Goal: Task Accomplishment & Management: Manage account settings

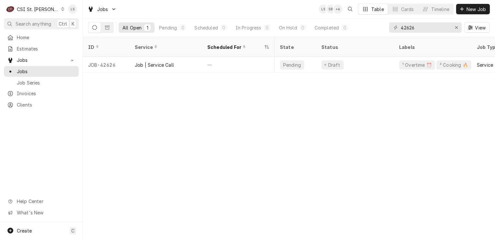
scroll to position [0, 349]
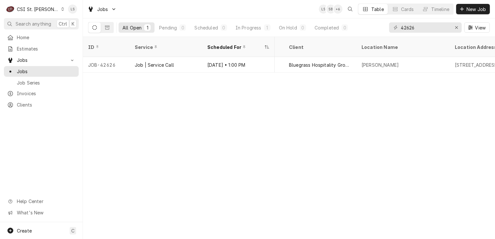
click at [62, 8] on icon "Dynamic Content Wrapper" at bounding box center [63, 8] width 3 height 3
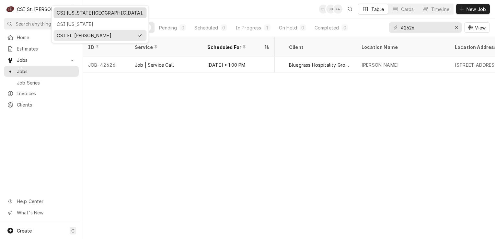
click at [62, 12] on div "CSI [US_STATE][GEOGRAPHIC_DATA]." at bounding box center [100, 12] width 86 height 7
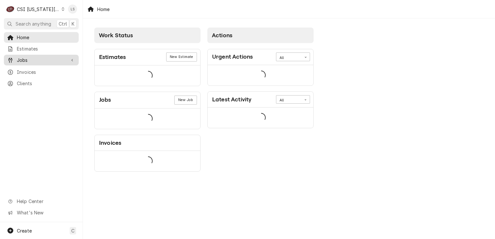
click at [37, 57] on span "Jobs" at bounding box center [41, 60] width 49 height 7
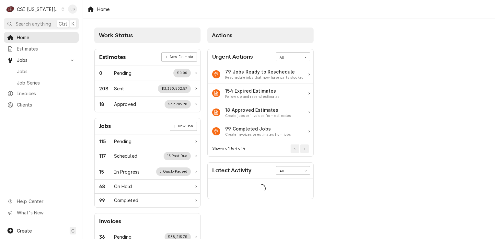
drag, startPoint x: 33, startPoint y: 68, endPoint x: 90, endPoint y: 59, distance: 57.4
click at [33, 68] on span "Jobs" at bounding box center [46, 71] width 59 height 7
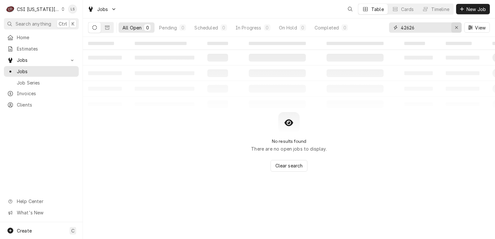
click at [452, 28] on button "Erase input" at bounding box center [456, 27] width 10 height 10
drag, startPoint x: 438, startPoint y: 28, endPoint x: 434, endPoint y: 28, distance: 4.2
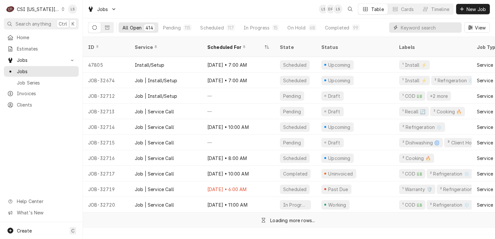
paste input "31425"
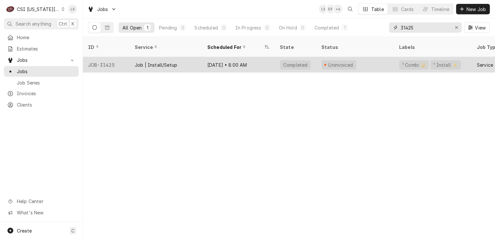
type input "31425"
click at [106, 59] on div "JOB-31425" at bounding box center [106, 65] width 47 height 16
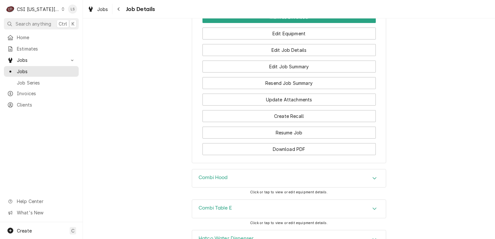
scroll to position [777, 0]
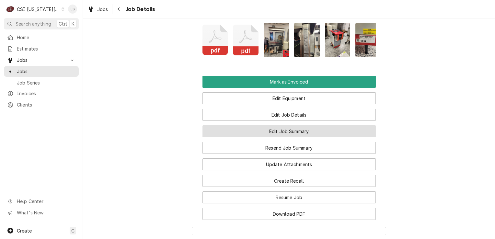
click at [286, 137] on button "Edit Job Summary" at bounding box center [288, 131] width 173 height 12
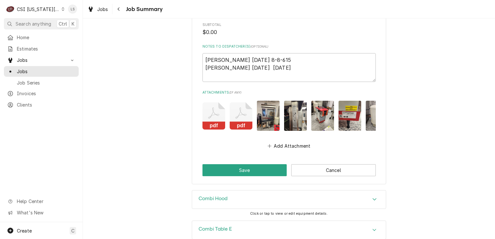
scroll to position [939, 0]
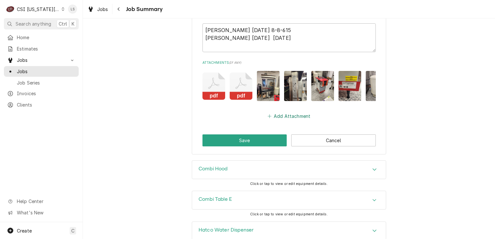
click at [289, 115] on button "Add Attachment" at bounding box center [288, 116] width 45 height 9
type textarea "x"
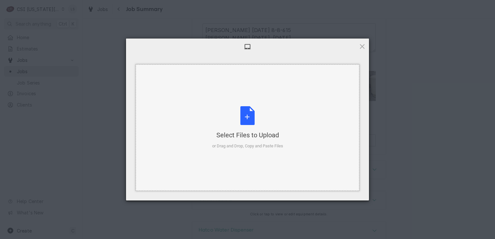
click at [245, 115] on div "Select Files to Upload or Drag and Drop, Copy and Paste Files" at bounding box center [247, 127] width 71 height 43
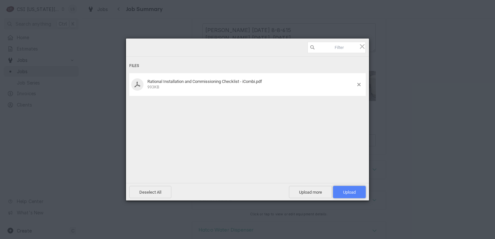
click at [345, 191] on span "Upload 1" at bounding box center [349, 192] width 13 height 5
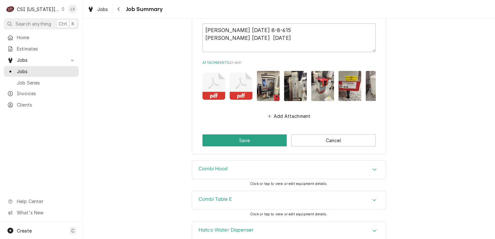
type textarea "x"
click at [286, 116] on button "Add Attachment" at bounding box center [288, 116] width 45 height 9
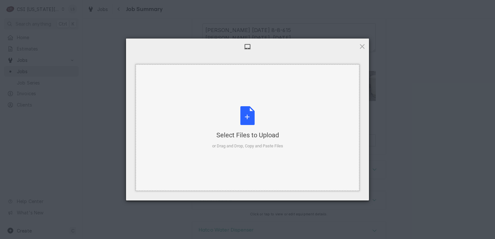
click at [252, 124] on div "Select Files to Upload or Drag and Drop, Copy and Paste Files" at bounding box center [247, 127] width 71 height 43
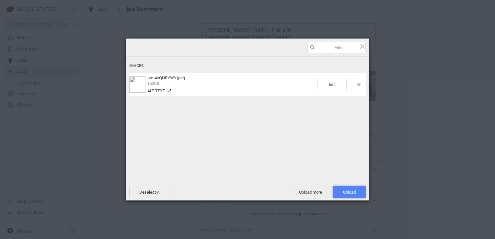
click at [352, 192] on span "Upload 1" at bounding box center [349, 192] width 13 height 5
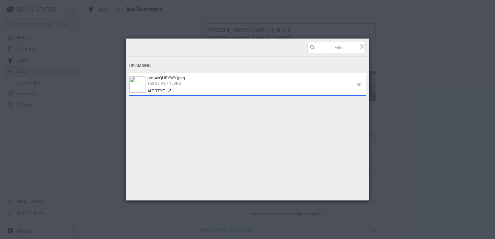
type textarea "x"
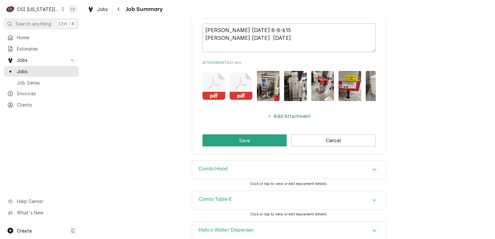
click at [276, 116] on button "Add Attachment" at bounding box center [288, 116] width 45 height 9
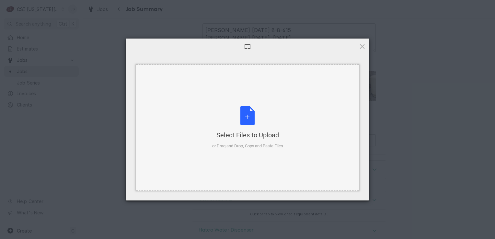
click at [247, 116] on div "Select Files to Upload or Drag and Drop, Copy and Paste Files" at bounding box center [247, 127] width 71 height 43
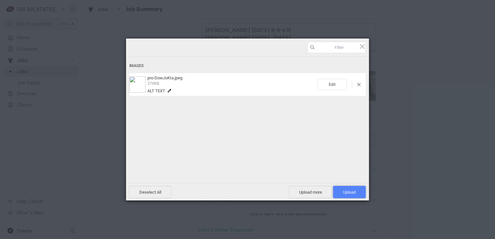
click at [347, 193] on span "Upload 1" at bounding box center [349, 192] width 13 height 5
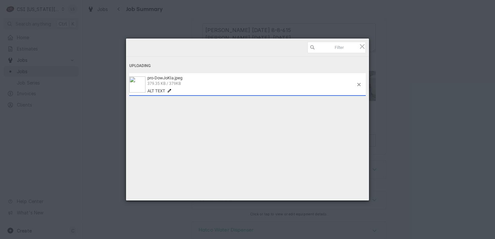
type textarea "x"
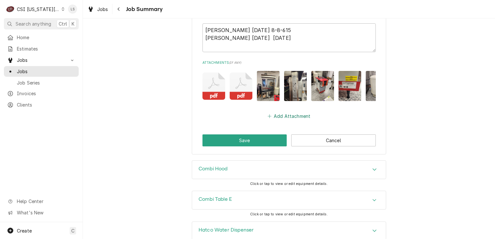
click at [275, 112] on button "Add Attachment" at bounding box center [288, 116] width 45 height 9
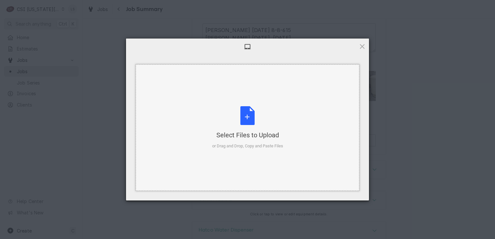
click at [253, 115] on div "Select Files to Upload or Drag and Drop, Copy and Paste Files" at bounding box center [247, 127] width 71 height 43
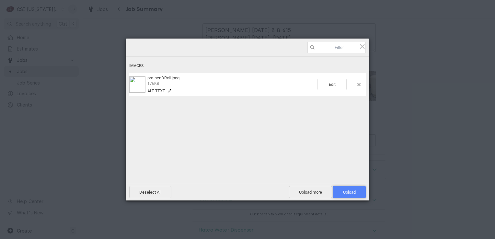
click at [345, 191] on span "Upload 1" at bounding box center [349, 192] width 13 height 5
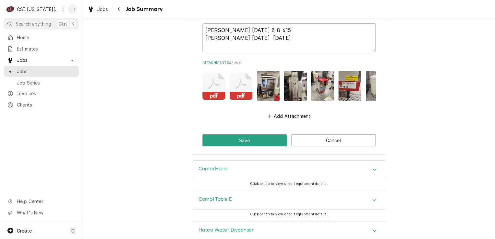
type textarea "x"
click at [275, 113] on button "Add Attachment" at bounding box center [288, 116] width 45 height 9
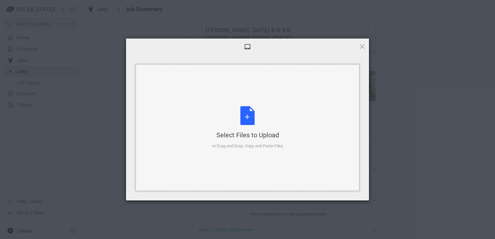
click at [235, 113] on div "Select Files to Upload or Drag and Drop, Copy and Paste Files" at bounding box center [247, 127] width 71 height 43
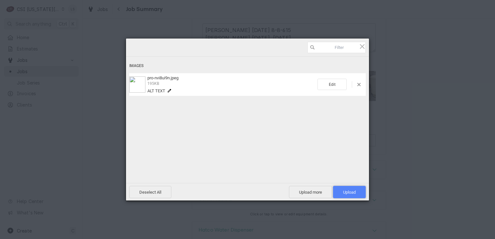
click at [354, 190] on span "Upload 1" at bounding box center [349, 192] width 13 height 5
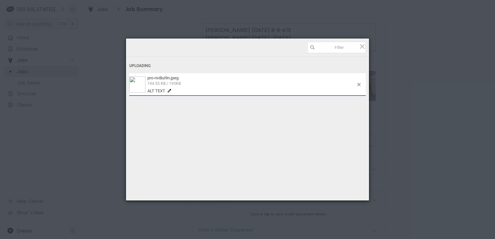
type textarea "x"
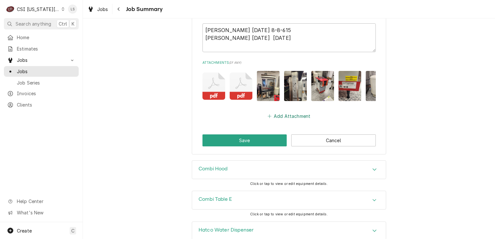
click at [275, 115] on button "Add Attachment" at bounding box center [288, 116] width 45 height 9
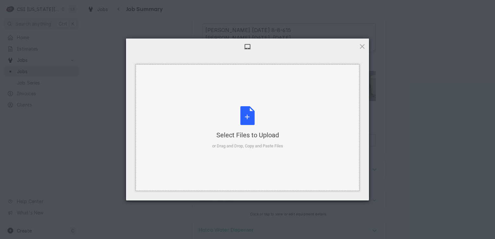
click at [241, 126] on div "Select Files to Upload or Drag and Drop, Copy and Paste Files" at bounding box center [247, 127] width 71 height 43
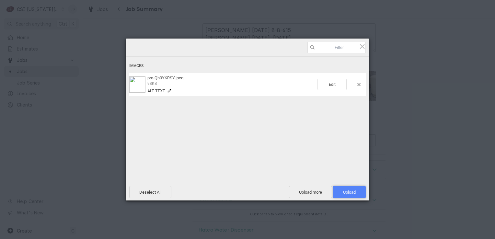
click at [343, 193] on span "Upload 1" at bounding box center [349, 192] width 13 height 5
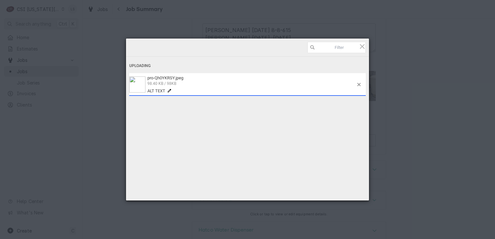
type textarea "x"
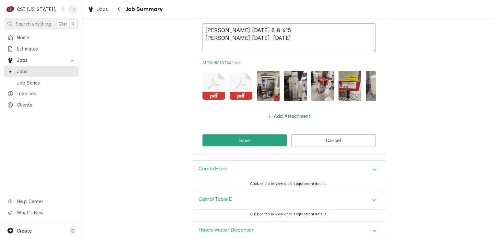
click at [279, 115] on button "Add Attachment" at bounding box center [288, 116] width 45 height 9
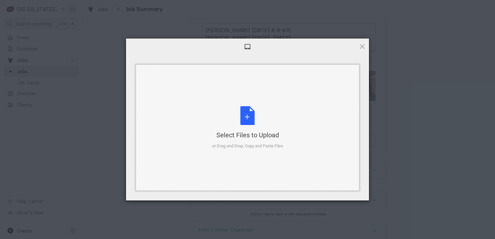
click at [244, 113] on div "Select Files to Upload or Drag and Drop, Copy and Paste Files" at bounding box center [247, 127] width 71 height 43
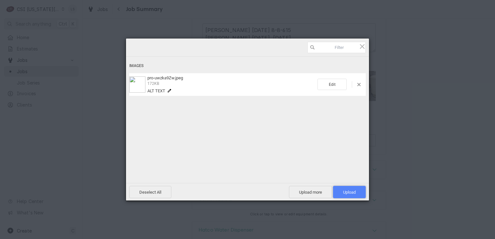
click at [350, 190] on span "Upload 1" at bounding box center [349, 192] width 13 height 5
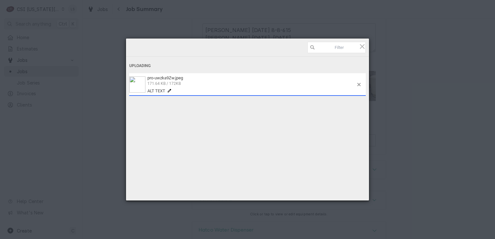
type textarea "x"
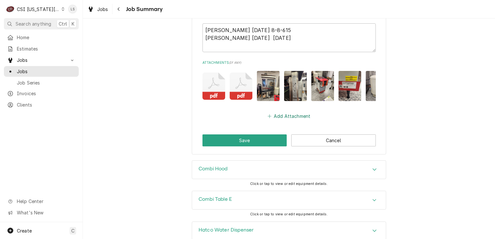
click at [281, 112] on button "Add Attachment" at bounding box center [288, 116] width 45 height 9
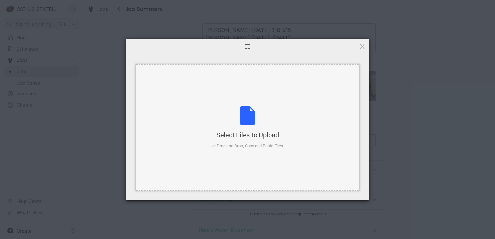
click at [244, 118] on div "Select Files to Upload or Drag and Drop, Copy and Paste Files" at bounding box center [247, 127] width 71 height 43
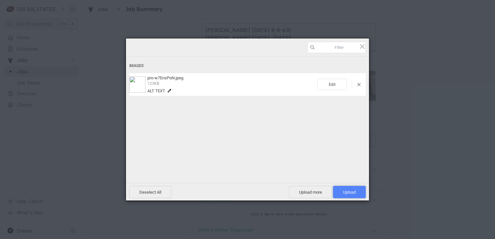
click at [347, 190] on span "Upload 1" at bounding box center [349, 192] width 13 height 5
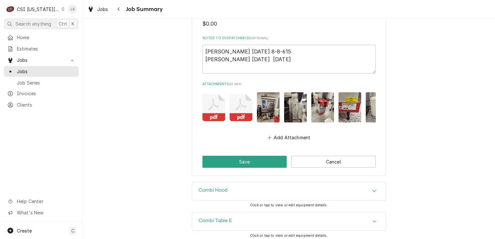
scroll to position [907, 0]
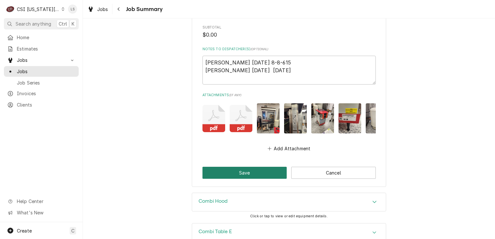
click at [242, 172] on button "Save" at bounding box center [244, 173] width 85 height 12
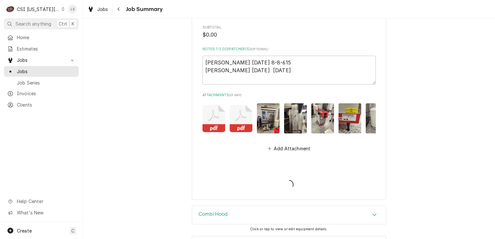
type textarea "x"
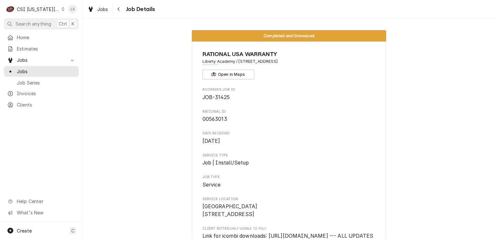
click at [62, 9] on icon "Dynamic Content Wrapper" at bounding box center [63, 8] width 3 height 3
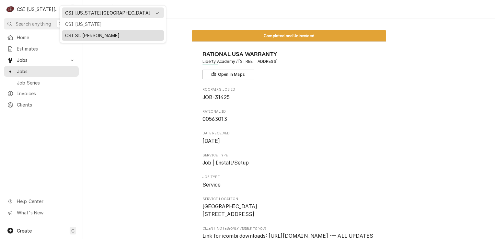
click at [75, 36] on div "CSI St. [PERSON_NAME]" at bounding box center [113, 35] width 96 height 7
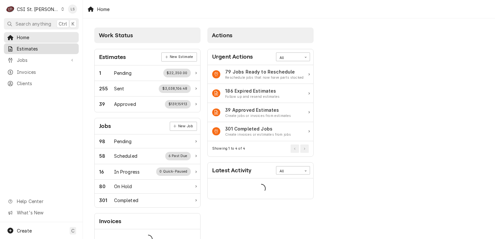
click at [18, 46] on span "Estimates" at bounding box center [46, 48] width 59 height 7
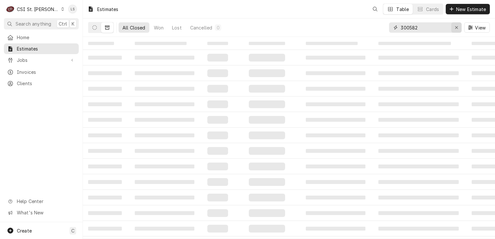
click at [458, 28] on div "Erase input" at bounding box center [456, 27] width 6 height 6
paste input "400704"
type input "400704"
click at [93, 28] on icon "Dynamic Content Wrapper" at bounding box center [94, 27] width 5 height 5
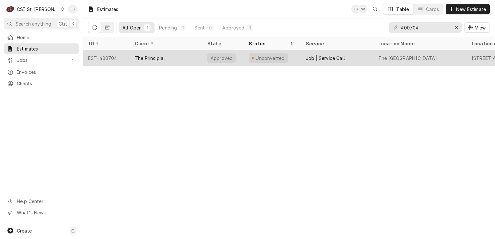
click at [108, 58] on div "EST-400704" at bounding box center [106, 58] width 47 height 16
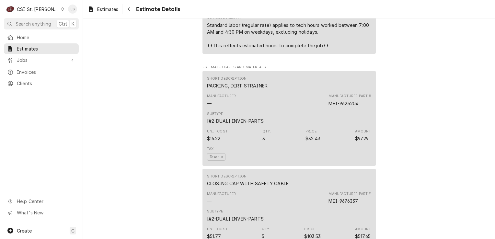
scroll to position [745, 0]
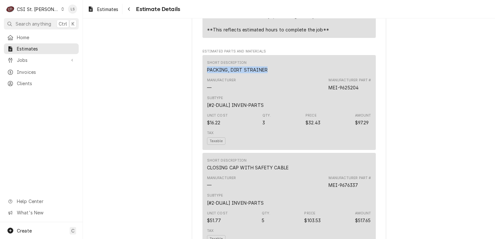
drag, startPoint x: 260, startPoint y: 85, endPoint x: 200, endPoint y: 84, distance: 59.9
click at [202, 84] on div "Short Description PACKING, DIRT STRAINER Manufacturer — Manufacturer Part # MEI…" at bounding box center [288, 102] width 173 height 95
copy div "PACKING, DIRT STRAINER"
drag, startPoint x: 354, startPoint y: 100, endPoint x: 326, endPoint y: 99, distance: 28.2
click at [326, 93] on div "Manufacturer — Manufacturer Part # MEI-9625204" at bounding box center [289, 83] width 164 height 17
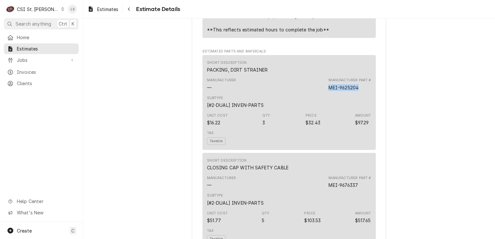
copy div "MEI-9625204"
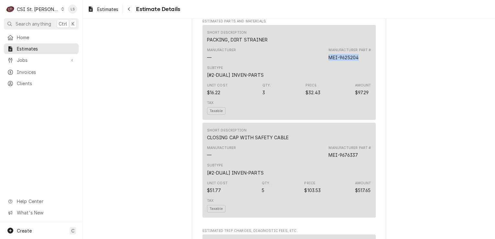
scroll to position [810, 0]
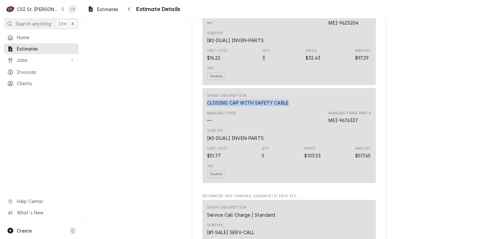
drag, startPoint x: 285, startPoint y: 117, endPoint x: 201, endPoint y: 112, distance: 84.4
click at [202, 112] on div "Short Description CLOSING CAP WITH SAFETY CABLE Manufacturer — Manufacturer Par…" at bounding box center [288, 135] width 173 height 95
copy div "CLOSING CAP WITH SAFETY CABLE"
drag, startPoint x: 357, startPoint y: 132, endPoint x: 327, endPoint y: 133, distance: 29.5
click at [328, 124] on div "Manufacturer Part # MEI-9676337" at bounding box center [349, 117] width 42 height 13
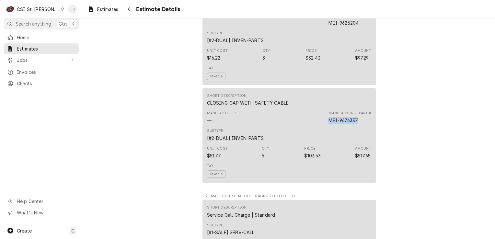
copy div "MEI-9676337"
click at [45, 58] on span "Jobs" at bounding box center [41, 60] width 49 height 7
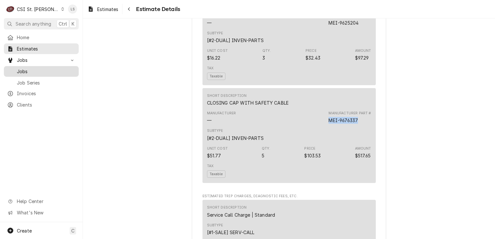
click at [38, 68] on span "Jobs" at bounding box center [46, 71] width 59 height 7
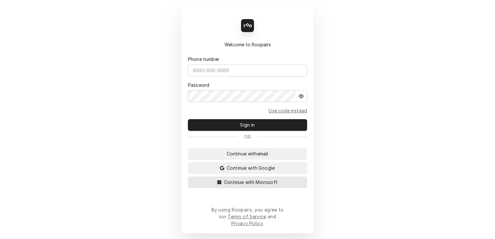
click at [267, 186] on span "Continue with Microsoft" at bounding box center [251, 182] width 56 height 7
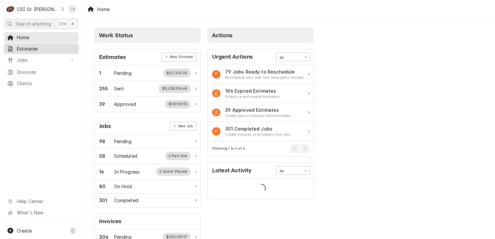
click at [35, 47] on span "Estimates" at bounding box center [46, 48] width 59 height 7
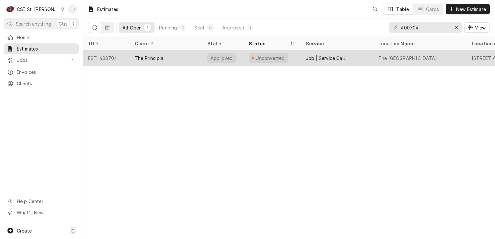
click at [108, 57] on div "EST-400704" at bounding box center [106, 58] width 47 height 16
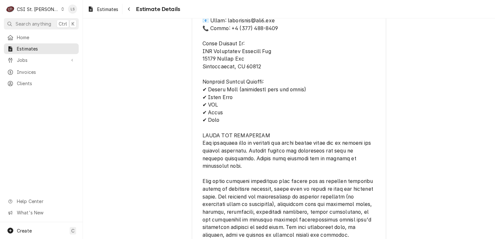
scroll to position [1468, 0]
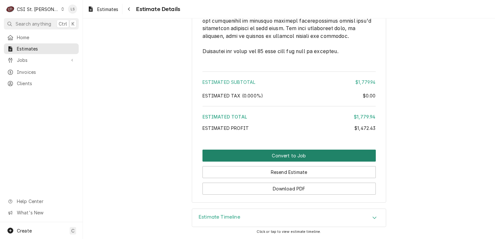
click at [312, 160] on button "Convert to Job" at bounding box center [288, 156] width 173 height 12
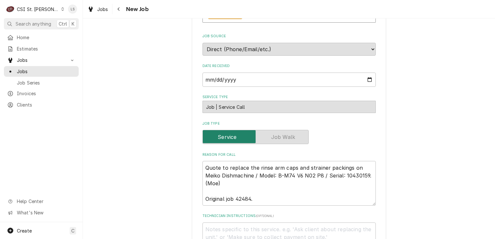
scroll to position [518, 0]
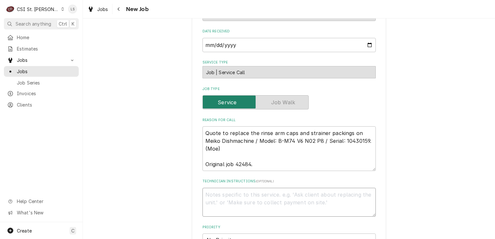
click at [247, 188] on textarea "Technician Instructions ( optional )" at bounding box center [288, 202] width 173 height 29
paste textarea "PACKING, DIRT STRAINER"
type textarea "x"
type textarea "PACKING, DIRT STRAINER"
type textarea "x"
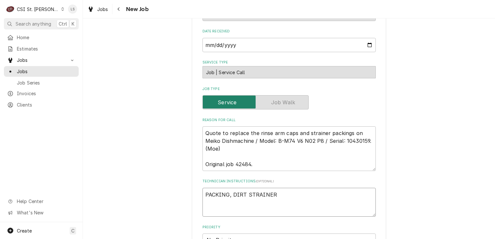
type textarea "PACKING, DIRT STRAINER"
type textarea "x"
type textarea "PACKING, DIRT STRAINER -"
type textarea "x"
type textarea "PACKING, DIRT STRAINER -"
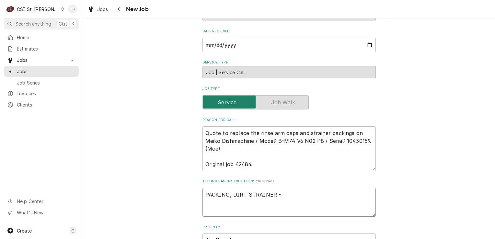
type textarea "x"
type textarea "PACKING, DIRT STRAINER -"
paste textarea "MEI-9625204"
type textarea "x"
type textarea "PACKING, DIRT STRAINER - MEI-9625204"
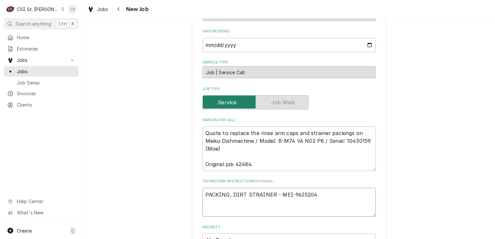
type textarea "x"
type textarea "PACKING, DIRT STRAINER - MEI-9625204"
type textarea "x"
type textarea "PACKING, DIRT STRAINER - MEI-9625204 -"
type textarea "x"
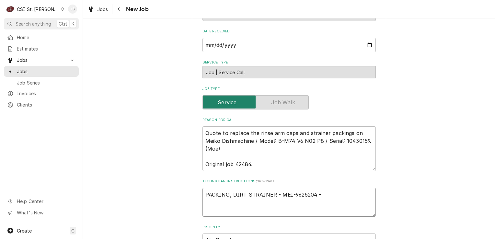
type textarea "PACKING, DIRT STRAINER - MEI-9625204 -"
type textarea "x"
type textarea "PACKING, DIRT STRAINER - MEI-9625204 - q"
type textarea "x"
type textarea "PACKING, DIRT STRAINER - MEI-9625204 - qt"
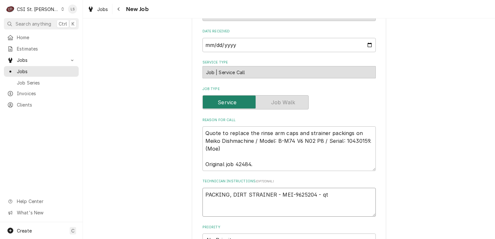
type textarea "x"
type textarea "PACKING, DIRT STRAINER - MEI-9625204 - qty"
type textarea "x"
type textarea "PACKING, DIRT STRAINER - MEI-9625204 - qty"
type textarea "x"
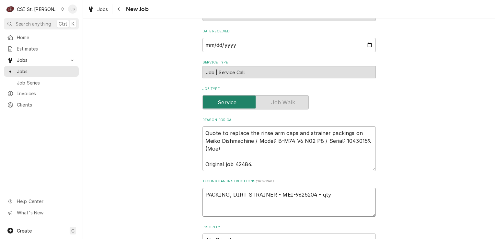
type textarea "PACKING, DIRT STRAINER - MEI-9625204 - qty 3"
type textarea "x"
type textarea "PACKING, DIRT STRAINER - MEI-9625204 - qty 3"
type textarea "x"
type textarea "PACKING, DIRT STRAINER - MEI-9625204 - qty 3"
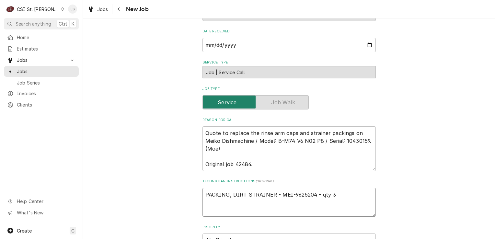
paste textarea "CLOSING CAP WITH SAFETY CABLE"
type textarea "x"
type textarea "PACKING, DIRT STRAINER - MEI-9625204 - qty 3 CLOSING CAP WITH SAFETY CABLE"
type textarea "x"
type textarea "PACKING, DIRT STRAINER - MEI-9625204 - qty 3 CLOSING CAP WITH SAFETY CABLE"
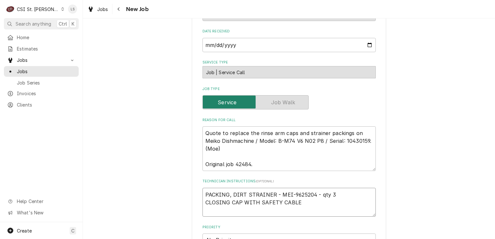
type textarea "x"
type textarea "PACKING, DIRT STRAINER - MEI-9625204 - qty 3 CLOSING CAP WITH SAFETY CABLE -"
type textarea "x"
type textarea "PACKING, DIRT STRAINER - MEI-9625204 - qty 3 CLOSING CAP WITH SAFETY CABLE -"
type textarea "x"
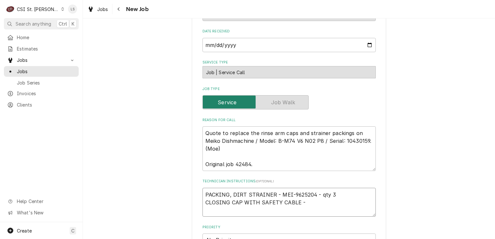
type textarea "PACKING, DIRT STRAINER - MEI-9625204 - qty 3 CLOSING CAP WITH SAFETY CABLE -"
paste textarea "MEI-9676337"
type textarea "x"
type textarea "PACKING, DIRT STRAINER - MEI-9625204 - qty 3 CLOSING CAP WITH SAFETY CABLE - ME…"
type textarea "x"
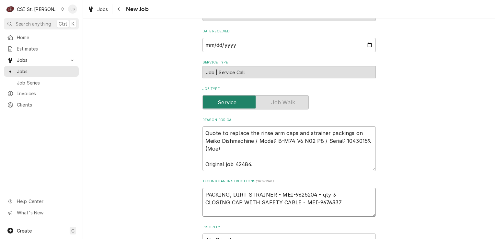
type textarea "PACKING, DIRT STRAINER - MEI-9625204 - qty 3 CLOSING CAP WITH SAFETY CABLE - ME…"
type textarea "x"
type textarea "PACKING, DIRT STRAINER - MEI-9625204 - qty 3 CLOSING CAP WITH SAFETY CABLE - ME…"
type textarea "x"
type textarea "PACKING, DIRT STRAINER - MEI-9625204 - qty 3 CLOSING CAP WITH SAFETY CABLE - ME…"
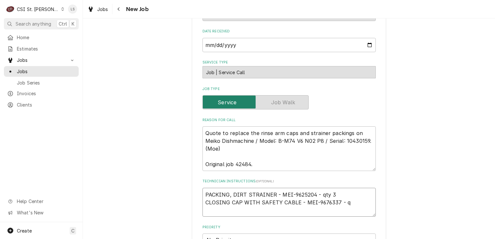
type textarea "x"
type textarea "PACKING, DIRT STRAINER - MEI-9625204 - qty 3 CLOSING CAP WITH SAFETY CABLE - ME…"
type textarea "x"
type textarea "PACKING, DIRT STRAINER - MEI-9625204 - qty 3 CLOSING CAP WITH SAFETY CABLE - ME…"
type textarea "x"
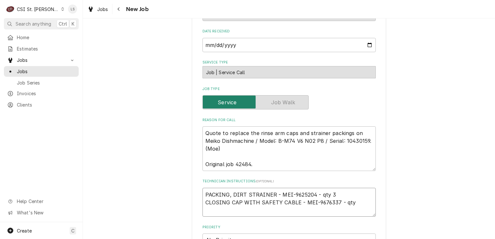
type textarea "PACKING, DIRT STRAINER - MEI-9625204 - qty 3 CLOSING CAP WITH SAFETY CABLE - ME…"
type textarea "x"
type textarea "PACKING, DIRT STRAINER - MEI-9625204 - qty 3 CLOSING CAP WITH SAFETY CABLE - ME…"
click at [202, 188] on textarea "PACKING, DIRT STRAINER - MEI-9625204 - qty 3 CLOSING CAP WITH SAFETY CABLE - ME…" at bounding box center [288, 202] width 173 height 29
type textarea "x"
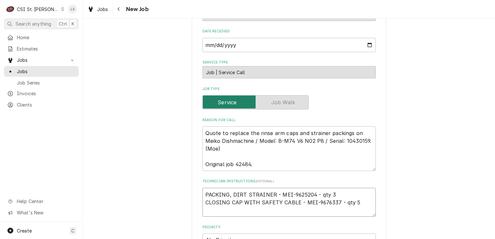
type textarea "PACKING, DIRT STRAINER - MEI-9625204 - qty 3 CLOSING CAP WITH SAFETY CABLE - ME…"
type textarea "x"
type textarea "PACKING, DIRT STRAINER - MEI-9625204 - qty 3 CLOSING CAP WITH SAFETY CABLE - ME…"
click at [202, 188] on textarea "PACKING, DIRT STRAINER - MEI-9625204 - qty 3 CLOSING CAP WITH SAFETY CABLE - ME…" at bounding box center [288, 206] width 173 height 37
type textarea "x"
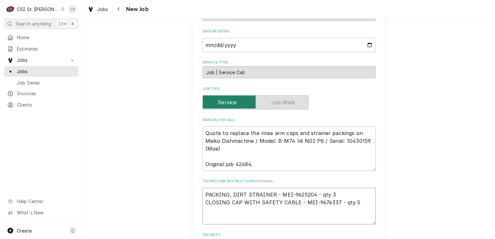
type textarea "e PACKING, DIRT STRAINER - MEI-9625204 - qty 3 CLOSING CAP WITH SAFETY CABLE - …"
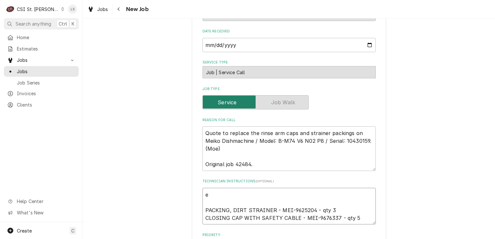
type textarea "x"
type textarea "ema PACKING, DIRT STRAINER - MEI-9625204 - qty 3 CLOSING CAP WITH SAFETY CABLE …"
type textarea "x"
type textarea "emai PACKING, DIRT STRAINER - MEI-9625204 - qty 3 CLOSING CAP WITH SAFETY CABLE…"
type textarea "x"
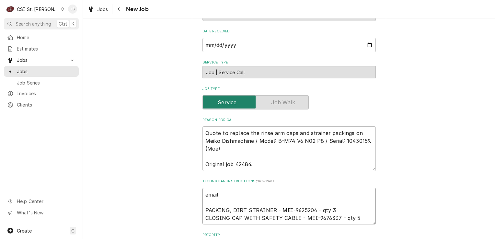
type textarea "emaile PACKING, DIRT STRAINER - MEI-9625204 - qty 3 CLOSING CAP WITH SAFETY CAB…"
type textarea "x"
type textarea "emailed PACKING, DIRT STRAINER - MEI-9625204 - qty 3 CLOSING CAP WITH SAFETY CA…"
type textarea "x"
type textarea "emailed PACKING, DIRT STRAINER - MEI-9625204 - qty 3 CLOSING CAP WITH SAFETY CA…"
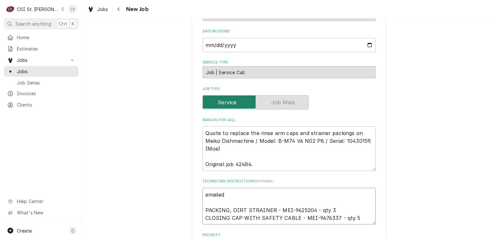
type textarea "x"
type textarea "emailed p PACKING, DIRT STRAINER - MEI-9625204 - qty 3 CLOSING CAP WITH SAFETY …"
type textarea "x"
type textarea "emailed pa PACKING, DIRT STRAINER - MEI-9625204 - qty 3 CLOSING CAP WITH SAFETY…"
type textarea "x"
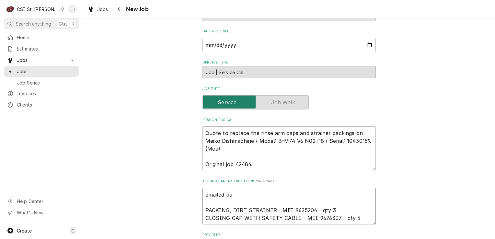
type textarea "emailed par PACKING, DIRT STRAINER - MEI-9625204 - qty 3 CLOSING CAP WITH SAFET…"
type textarea "x"
type textarea "emailed part PACKING, DIRT STRAINER - MEI-9625204 - qty 3 CLOSING CAP WITH SAFE…"
type textarea "x"
type textarea "emailed parts PACKING, DIRT STRAINER - MEI-9625204 - qty 3 CLOSING CAP WITH SAF…"
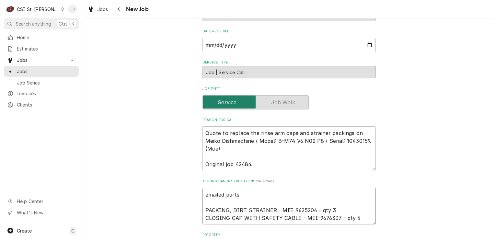
type textarea "x"
type textarea "emailed parts, PACKING, DIRT STRAINER - MEI-9625204 - qty 3 CLOSING CAP WITH SA…"
type textarea "x"
type textarea "emailed parts, PACKING, DIRT STRAINER - MEI-9625204 - qty 3 CLOSING CAP WITH SA…"
type textarea "x"
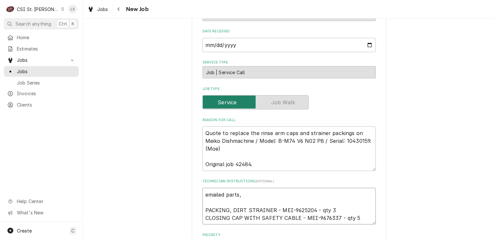
type textarea "emailed parts, a PACKING, DIRT STRAINER - MEI-9625204 - qty 3 CLOSING CAP WITH …"
type textarea "x"
type textarea "emailed parts, aw PACKING, DIRT STRAINER - MEI-9625204 - qty 3 CLOSING CAP WITH…"
type textarea "x"
type textarea "emailed parts, aw a PACKING, DIRT STRAINER - MEI-9625204 - qty 3 CLOSING CAP WI…"
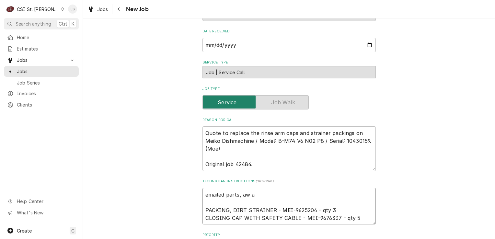
type textarea "x"
type textarea "emailed parts, aw an PACKING, DIRT STRAINER - MEI-9625204 - qty 3 CLOSING CAP W…"
type textarea "x"
type textarea "emailed parts, aw and PACKING, DIRT STRAINER - MEI-9625204 - qty 3 CLOSING CAP …"
type textarea "x"
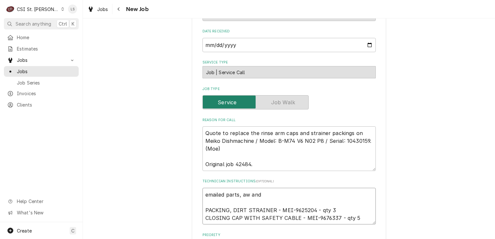
type textarea "emailed parts, aw and PACKING, DIRT STRAINER - MEI-9625204 - qty 3 CLOSING CAP …"
type textarea "x"
type textarea "emailed parts, aw and s PACKING, DIRT STRAINER - MEI-9625204 - qty 3 CLOSING CA…"
type textarea "x"
type textarea "emailed parts, aw and st PACKING, DIRT STRAINER - MEI-9625204 - qty 3 CLOSING C…"
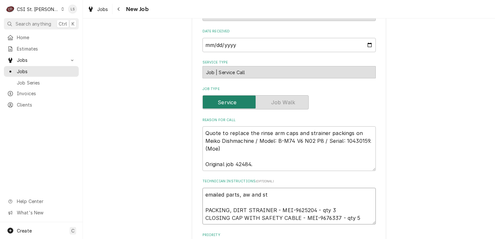
type textarea "x"
type textarea "emailed parts, aw and s PACKING, DIRT STRAINER - MEI-9625204 - qty 3 CLOSING CA…"
type textarea "x"
type textarea "emailed parts, aw and sr PACKING, DIRT STRAINER - MEI-9625204 - qty 3 CLOSING C…"
type textarea "x"
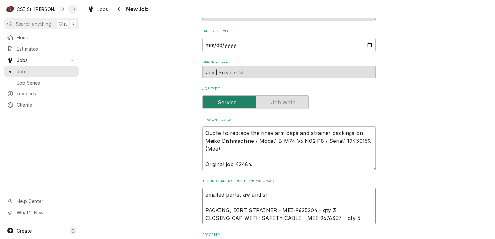
type textarea "emailed parts, aw and sr t PACKING, DIRT STRAINER - MEI-9625204 - qty 3 CLOSING…"
type textarea "x"
type textarea "emailed parts, aw and sr t PACKING, DIRT STRAINER - MEI-9625204 - qty 3 CLOSING…"
type textarea "x"
type textarea "emailed parts, aw and sr t PACKING, DIRT STRAINER - MEI-9625204 - qty 3 CLOSING…"
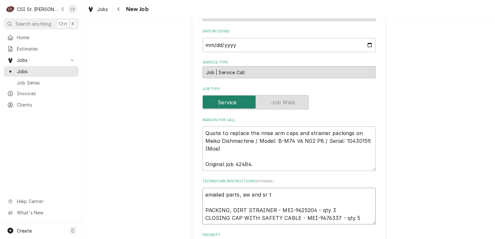
type textarea "x"
type textarea "emailed parts, aw and sr tp PACKING, DIRT STRAINER - MEI-9625204 - qty 3 CLOSIN…"
type textarea "x"
type textarea "emailed parts, aw and sr t PACKING, DIRT STRAINER - MEI-9625204 - qty 3 CLOSING…"
type textarea "x"
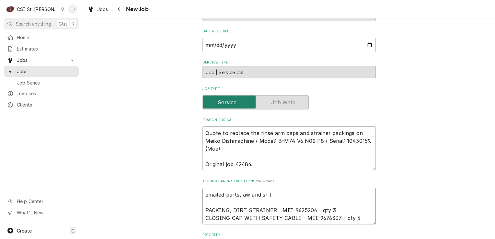
type textarea "emailed parts, aw and sr to PACKING, DIRT STRAINER - MEI-9625204 - qty 3 CLOSIN…"
type textarea "x"
type textarea "emailed parts, aw and sr to PACKING, DIRT STRAINER - MEI-9625204 - qty 3 CLOSIN…"
type textarea "x"
type textarea "emailed parts, aw and sr to o PACKING, DIRT STRAINER - MEI-9625204 - qty 3 CLOS…"
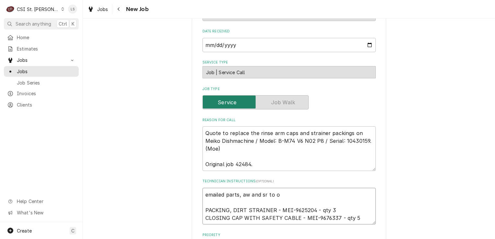
type textarea "x"
type textarea "emailed parts, aw and sr to or PACKING, DIRT STRAINER - MEI-9625204 - qty 3 CLO…"
type textarea "x"
type textarea "emailed parts, aw and sr to ord PACKING, DIRT STRAINER - MEI-9625204 - qty 3 CL…"
type textarea "x"
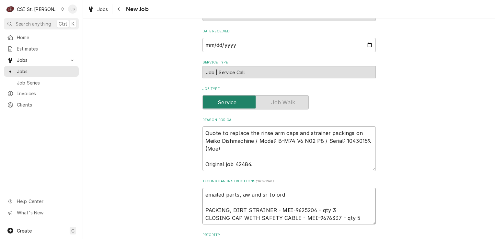
type textarea "emailed parts, aw and sr to orde PACKING, DIRT STRAINER - MEI-9625204 - qty 3 C…"
type textarea "x"
type textarea "emailed parts, aw and sr to order PACKING, DIRT STRAINER - MEI-9625204 - qty 3 …"
type textarea "x"
type textarea "emailed parts, aw and sr to order PACKING, DIRT STRAINER - MEI-9625204 - qty 3 …"
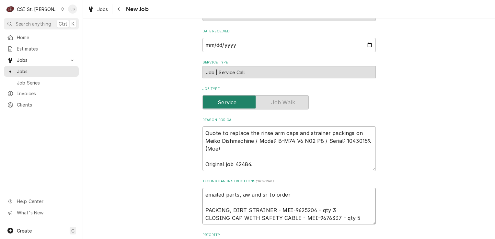
type textarea "x"
type textarea "emailed parts, aw and sr to order - PACKING, DIRT STRAINER - MEI-9625204 - qty …"
type textarea "x"
type textarea "emailed parts, aw and sr to order - PACKING, DIRT STRAINER - MEI-9625204 - qty …"
type textarea "x"
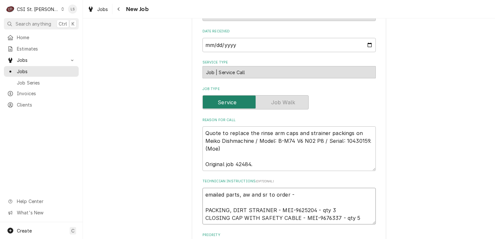
type textarea "emailed parts, aw and sr to order - 9 PACKING, DIRT STRAINER - MEI-9625204 - qt…"
type textarea "x"
type textarea "emailed parts, aw and sr to order - 9/ PACKING, DIRT STRAINER - MEI-9625204 - q…"
type textarea "x"
type textarea "emailed parts, aw and sr to order - 9/1 PACKING, DIRT STRAINER - MEI-9625204 - …"
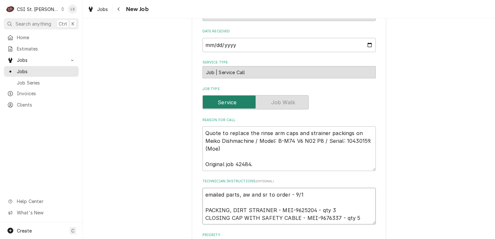
type textarea "x"
type textarea "emailed parts, aw and sr to order - 9/11 PACKING, DIRT STRAINER - MEI-9625204 -…"
type textarea "x"
type textarea "emailed parts, aw and sr to order - 9/11 - PACKING, DIRT STRAINER - MEI-9625204…"
type textarea "x"
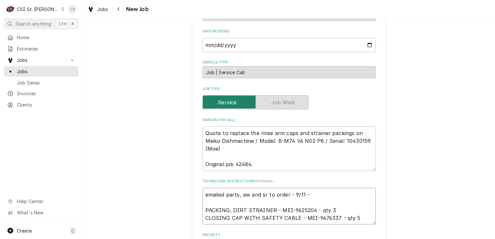
type textarea "emailed parts, aw and sr to order - 9/11 - PACKING, DIRT STRAINER - MEI-9625204…"
type textarea "x"
type textarea "emailed parts, aw and sr to order - 9/11 - L PACKING, DIRT STRAINER - MEI-96252…"
type textarea "x"
type textarea "emailed parts, aw and sr to order - 9/11 - LS PACKING, DIRT STRAINER - MEI-9625…"
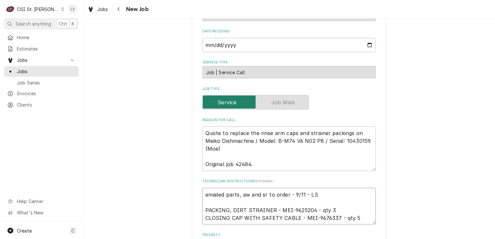
type textarea "x"
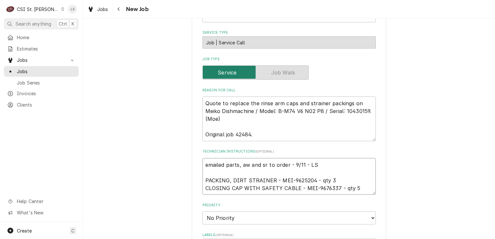
scroll to position [648, 0]
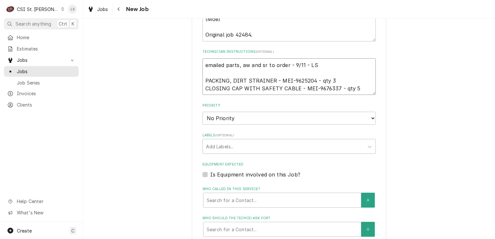
type textarea "emailed parts, aw and sr to order - 9/11 - LS PACKING, DIRT STRAINER - MEI-9625…"
drag, startPoint x: 215, startPoint y: 64, endPoint x: 215, endPoint y: 69, distance: 5.2
click at [215, 112] on select "No Priority Urgent High Medium Low" at bounding box center [288, 118] width 173 height 13
select select "4"
click at [202, 112] on select "No Priority Urgent High Medium Low" at bounding box center [288, 118] width 173 height 13
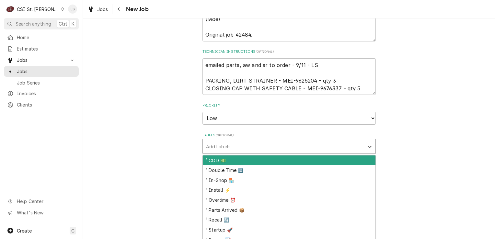
click at [212, 141] on div "Labels" at bounding box center [283, 147] width 155 height 12
type textarea "x"
type input "di"
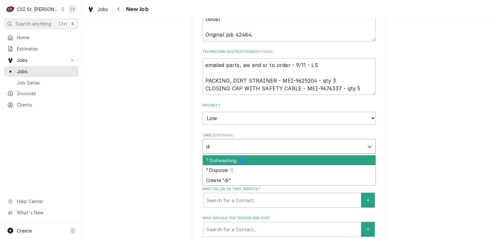
type textarea "x"
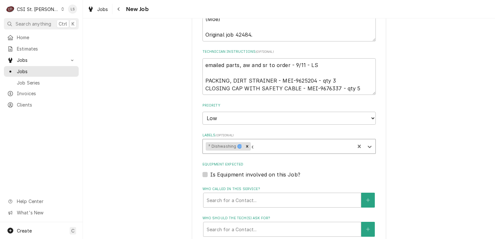
type input "qu"
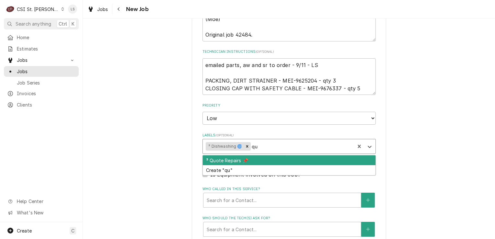
type textarea "x"
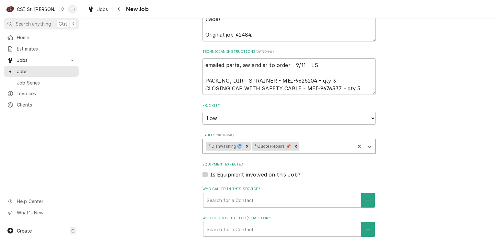
type input "a"
type textarea "x"
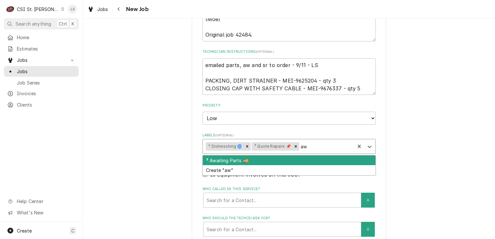
type input "awa"
type textarea "x"
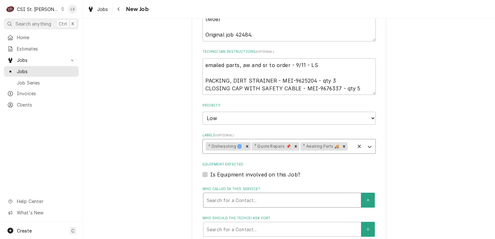
click at [216, 194] on div "Who called in this service?" at bounding box center [282, 200] width 151 height 12
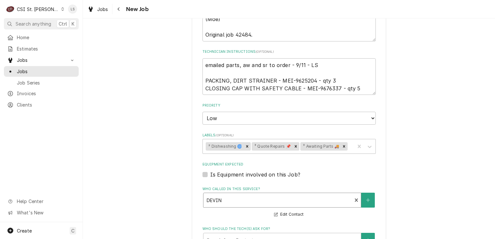
click at [243, 194] on div "Who called in this service?" at bounding box center [278, 200] width 142 height 12
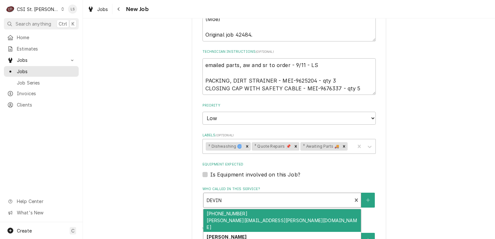
scroll to position [162, 0]
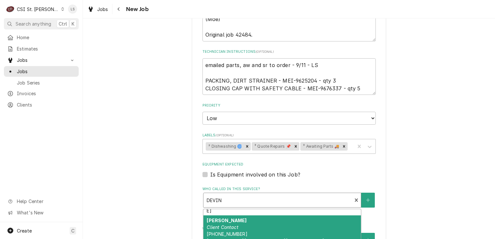
click at [257, 215] on div "Jeremy Block Client Contact (605) 999-3466 jeremy.block@principia.com" at bounding box center [281, 230] width 157 height 30
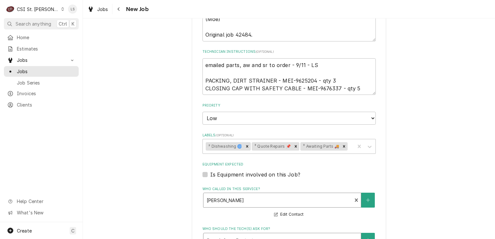
click at [238, 235] on div "Who should the tech(s) ask for?" at bounding box center [282, 241] width 151 height 12
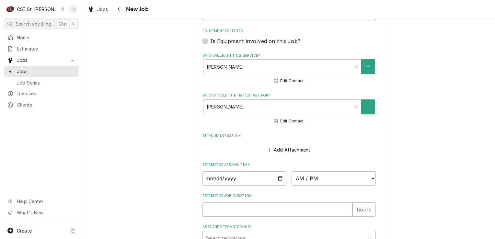
type textarea "x"
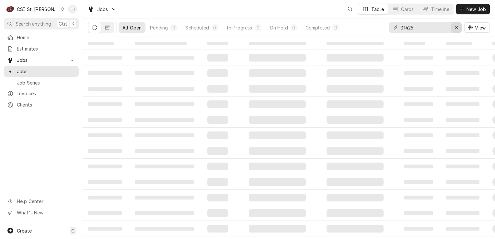
click at [455, 27] on icon "Erase input" at bounding box center [457, 27] width 4 height 5
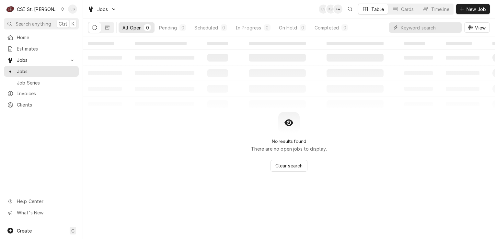
type input "4"
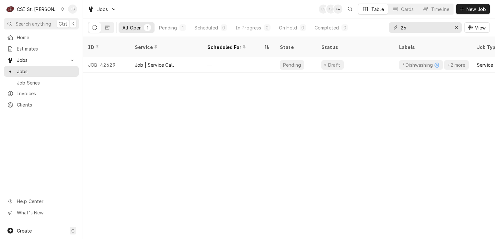
type input "2"
type input "42629"
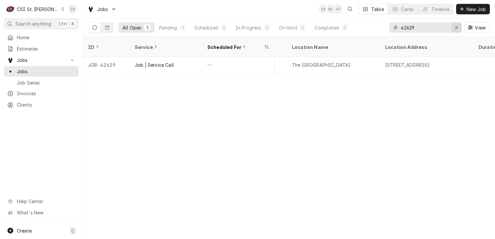
click at [452, 28] on button "Erase input" at bounding box center [456, 27] width 10 height 10
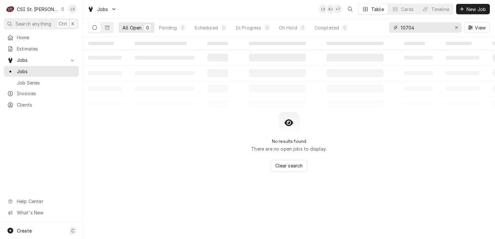
type input "10704"
click at [62, 10] on icon "Dynamic Content Wrapper" at bounding box center [63, 8] width 3 height 3
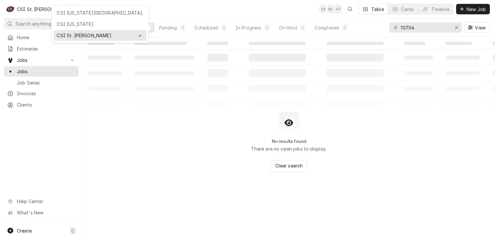
click at [64, 10] on div "CSI [US_STATE][GEOGRAPHIC_DATA]." at bounding box center [100, 12] width 86 height 7
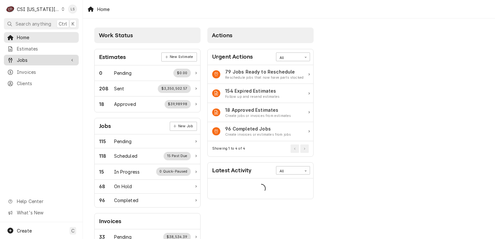
click at [39, 58] on span "Jobs" at bounding box center [41, 60] width 49 height 7
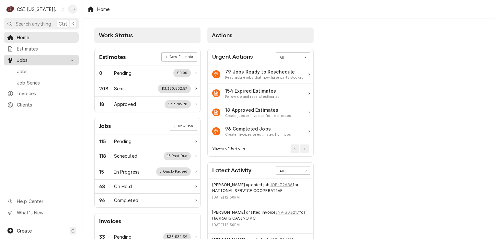
click at [32, 63] on link "Jobs" at bounding box center [41, 60] width 75 height 11
click at [27, 57] on span "Jobs" at bounding box center [41, 60] width 49 height 7
click at [28, 68] on span "Jobs" at bounding box center [46, 71] width 59 height 7
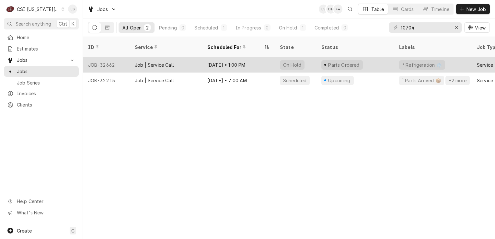
click at [114, 57] on div "JOB-32662" at bounding box center [106, 65] width 47 height 16
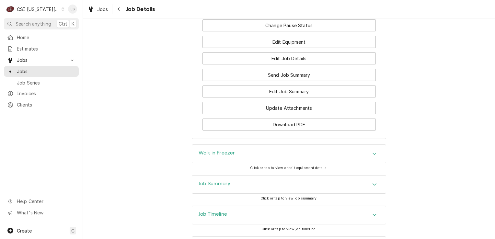
scroll to position [1224, 0]
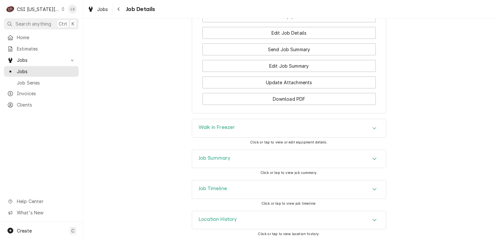
click at [369, 161] on div "Job Summary" at bounding box center [289, 159] width 194 height 18
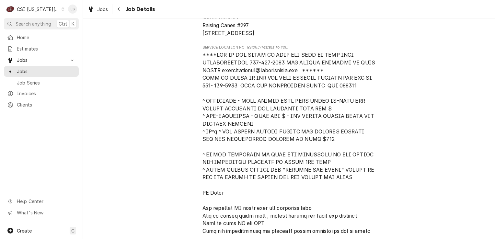
scroll to position [0, 0]
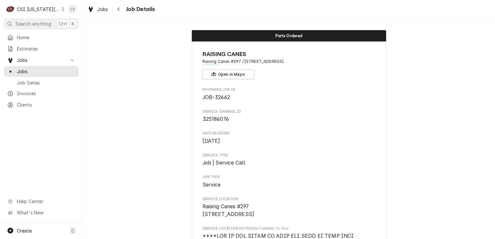
click at [62, 9] on div "Dynamic Content Wrapper" at bounding box center [63, 9] width 3 height 5
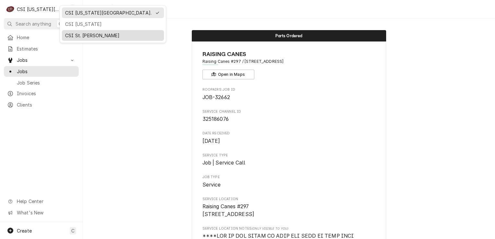
click at [71, 37] on div "CSI St. [PERSON_NAME]" at bounding box center [113, 35] width 96 height 7
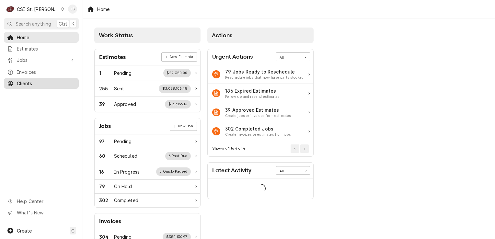
click at [25, 82] on span "Clients" at bounding box center [46, 83] width 59 height 7
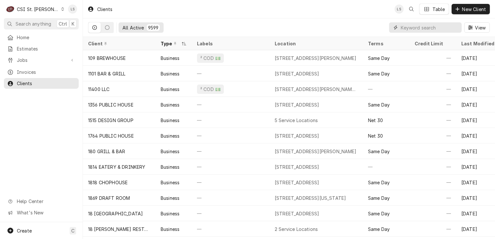
click at [438, 28] on input "Dynamic Content Wrapper" at bounding box center [430, 27] width 58 height 10
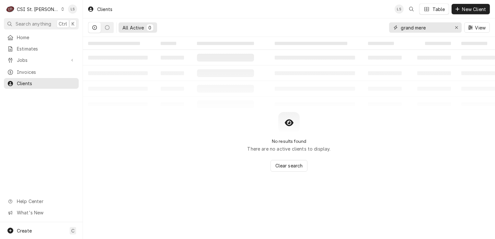
type input "grand mere"
click at [61, 7] on div "Dynamic Content Wrapper" at bounding box center [63, 9] width 4 height 5
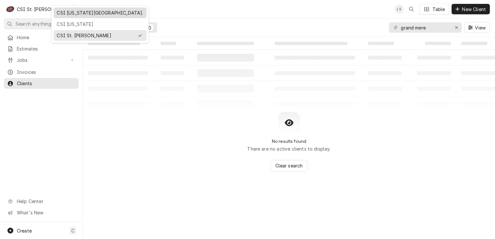
click at [66, 11] on div "CSI [US_STATE][GEOGRAPHIC_DATA]." at bounding box center [100, 12] width 86 height 7
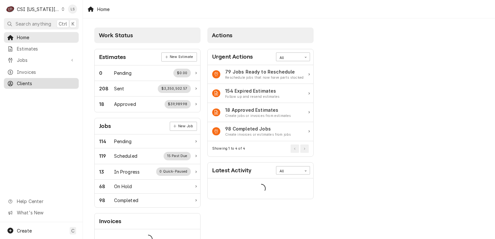
click at [35, 81] on span "Clients" at bounding box center [46, 83] width 59 height 7
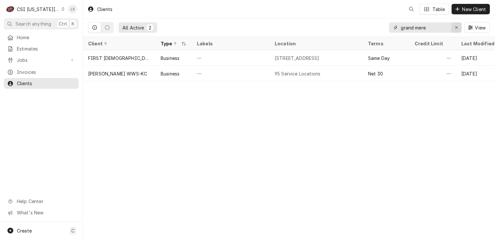
click at [455, 27] on icon "Erase input" at bounding box center [456, 27] width 3 height 3
type input "grand mere"
click at [455, 27] on icon "Erase input" at bounding box center [457, 27] width 4 height 5
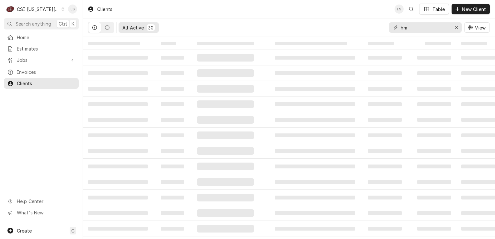
type input "h"
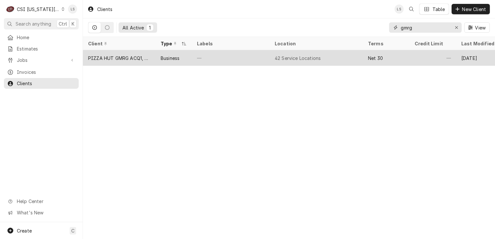
type input "gmrg"
click at [124, 57] on div "PIZZA HUT GMRG ACQ1, LLC" at bounding box center [119, 58] width 62 height 7
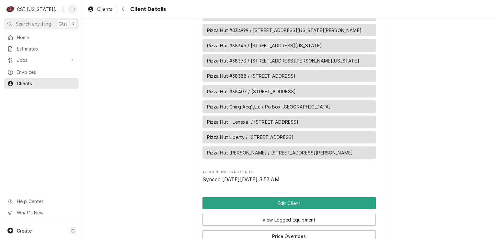
scroll to position [994, 0]
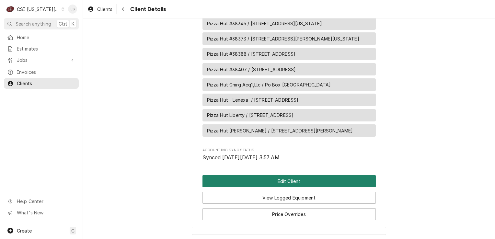
click at [276, 175] on button "Edit Client" at bounding box center [288, 181] width 173 height 12
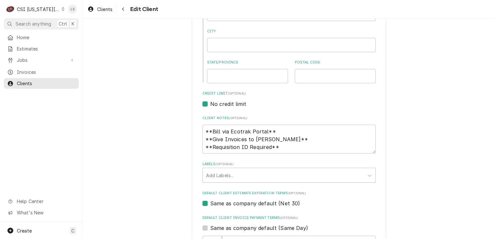
scroll to position [259, 0]
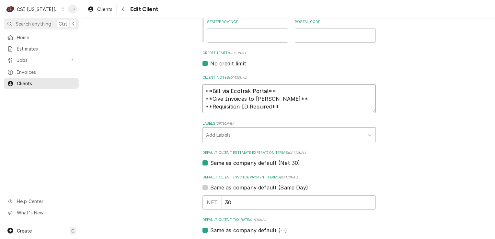
click at [285, 107] on textarea "**Bill via Ecotrak Portal** **Give Invoices to [PERSON_NAME]** **Requisition ID…" at bounding box center [288, 98] width 173 height 29
type textarea "x"
type textarea "**Bill via Ecotrak Portal** **Give Invoices to [PERSON_NAME]** **Requisition ID…"
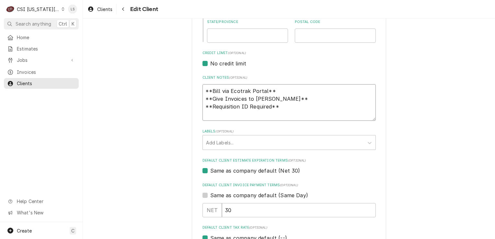
type textarea "x"
type textarea "**Bill via Ecotrak Portal** **Give Invoices to [PERSON_NAME]** **Requisition ID…"
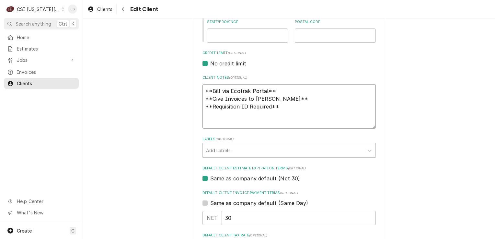
paste textarea "NTE should be $750 on all calls Any over the NTE needs to be approved via phone…"
type textarea "x"
type textarea "**Bill via Ecotrak Portal** **Give Invoices to [PERSON_NAME]** **Requisition ID…"
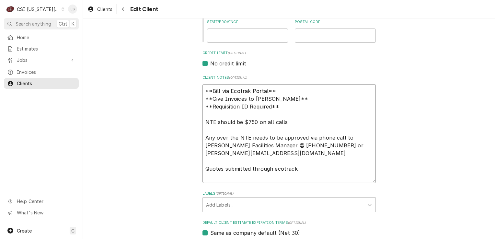
click at [220, 176] on textarea "**Bill via Ecotrak Portal** **Give Invoices to [PERSON_NAME]** **Requisition ID…" at bounding box center [288, 133] width 173 height 99
type textarea "x"
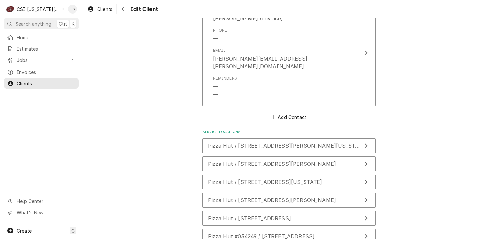
scroll to position [939, 0]
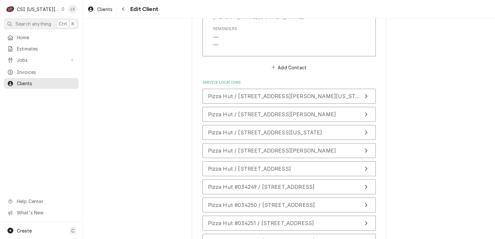
type textarea "**Bill via Ecotrak Portal** **Give Invoices to [PERSON_NAME]** **Requisition ID…"
click at [232, 96] on div "Pizza Hut / [STREET_ADDRESS][PERSON_NAME][US_STATE] Pizza Hut / [STREET_ADDRESS…" at bounding box center [288, 190] width 173 height 203
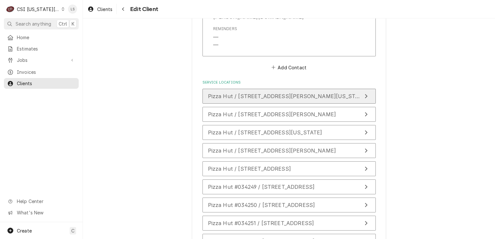
click at [231, 93] on span "Pizza Hut / [STREET_ADDRESS][PERSON_NAME][US_STATE]" at bounding box center [287, 96] width 159 height 6
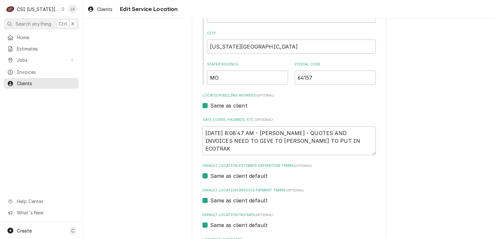
scroll to position [136, 0]
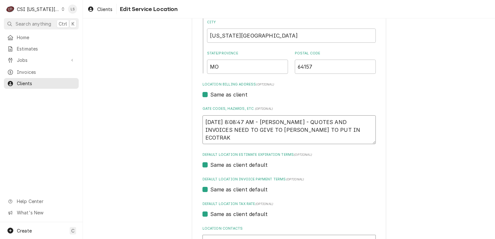
click at [325, 130] on textarea "[DATE] 8:08:47 AM - [PERSON_NAME] - QUOTES AND INVOICES NEED TO GIVE TO [PERSON…" at bounding box center [288, 129] width 173 height 29
type textarea "x"
type textarea "[DATE] 8:08:47 AM - [PERSON_NAME] - QUOTES AND INVOICES NEED TO GIVE TO [PERSON…"
type textarea "x"
type textarea "[DATE] 8:08:47 AM - [PERSON_NAME] - QUOTES AND INVOICES NEED TO GIVE TO [PERSON…"
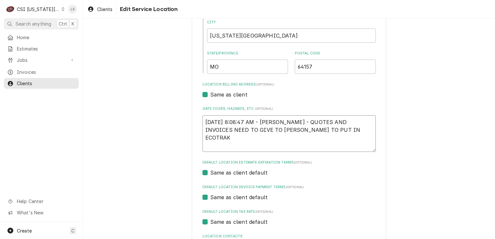
paste textarea "NTE should be $750 on all calls Any over the NTE needs to be approved via phone…"
type textarea "x"
type textarea "[DATE] 8:08:47 AM - [PERSON_NAME] - QUOTES AND INVOICES NEED TO GIVE TO [PERSON…"
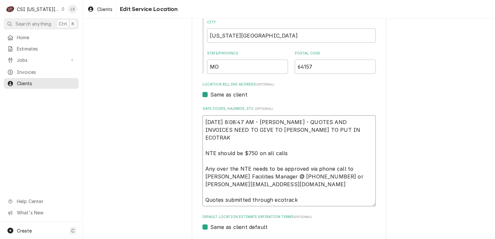
click at [212, 203] on textarea "[DATE] 8:08:47 AM - [PERSON_NAME] - QUOTES AND INVOICES NEED TO GIVE TO [PERSON…" at bounding box center [288, 160] width 173 height 91
type textarea "x"
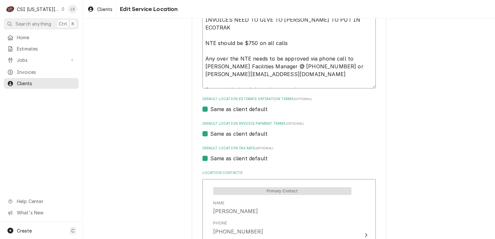
scroll to position [352, 0]
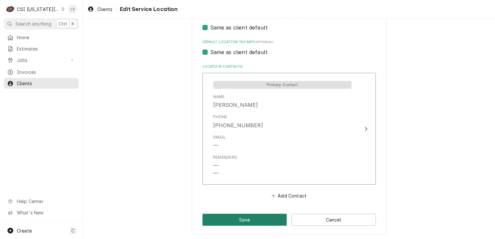
type textarea "[DATE] 8:08:47 AM - [PERSON_NAME] - QUOTES AND INVOICES NEED TO GIVE TO [PERSON…"
click at [235, 220] on button "Save" at bounding box center [244, 220] width 85 height 12
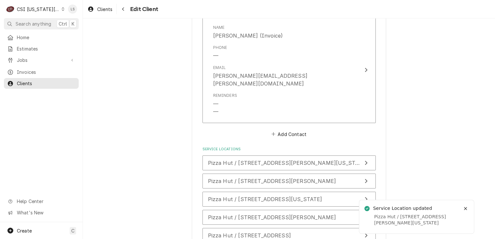
scroll to position [912, 0]
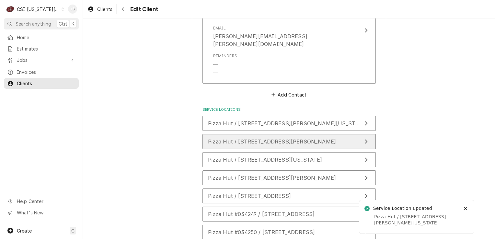
click at [240, 138] on span "Pizza Hut / [STREET_ADDRESS][PERSON_NAME]" at bounding box center [272, 141] width 128 height 6
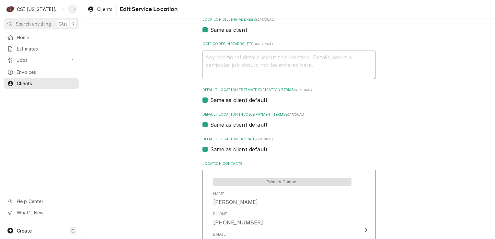
scroll to position [71, 0]
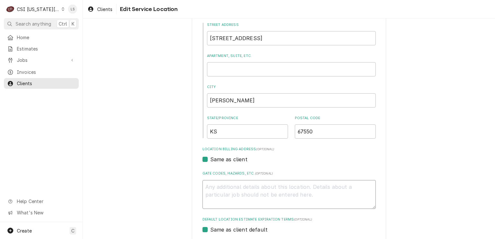
click at [228, 191] on textarea "Gate Codes, Hazards, etc. ( optional )" at bounding box center [288, 194] width 173 height 29
paste textarea "NTE should be $750 on all calls Any over the NTE needs to be approved via phone…"
type textarea "x"
type textarea "NTE should be $750 on all calls Any over the NTE needs to be approved via phone…"
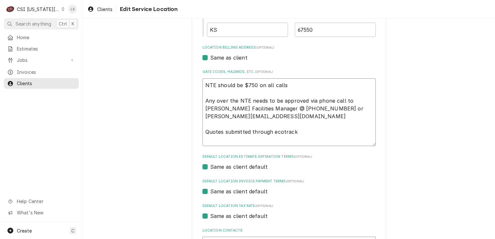
scroll to position [174, 0]
type textarea "x"
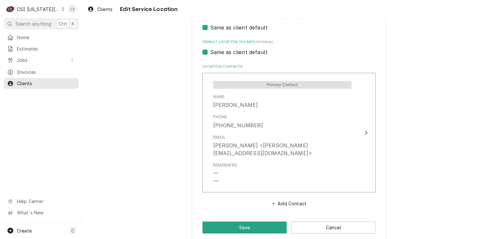
scroll to position [329, 0]
type textarea "NTE should be $750 on all calls Any over the NTE needs to be approved via phone…"
click at [245, 222] on button "Save" at bounding box center [244, 228] width 85 height 12
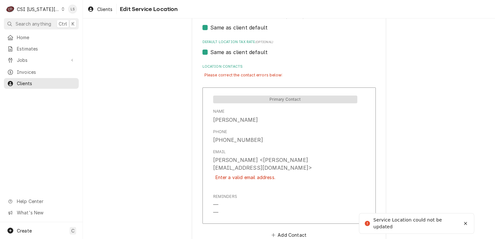
type textarea "x"
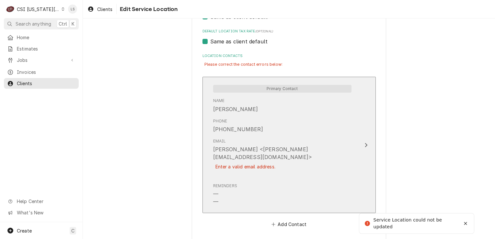
click at [264, 141] on div "Email [PERSON_NAME] <[PERSON_NAME][EMAIL_ADDRESS][DOMAIN_NAME]> Enter a valid e…" at bounding box center [282, 158] width 138 height 40
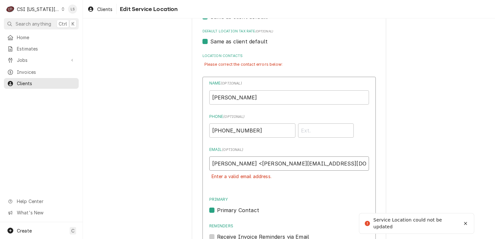
drag, startPoint x: 246, startPoint y: 163, endPoint x: 199, endPoint y: 161, distance: 47.3
click at [199, 161] on div "Use the fields below to edit this service location: Location Name ( optional ) …" at bounding box center [289, 38] width 194 height 694
click at [292, 166] on input "[PERSON_NAME][EMAIL_ADDRESS][DOMAIN_NAME]>" at bounding box center [289, 163] width 160 height 14
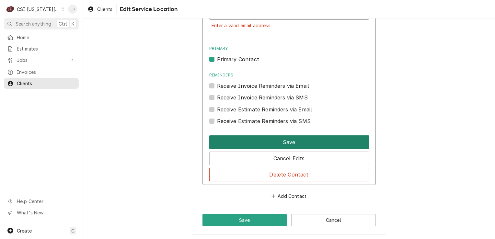
type input "[PERSON_NAME][EMAIL_ADDRESS][DOMAIN_NAME]"
click at [264, 145] on button "Save" at bounding box center [289, 142] width 160 height 14
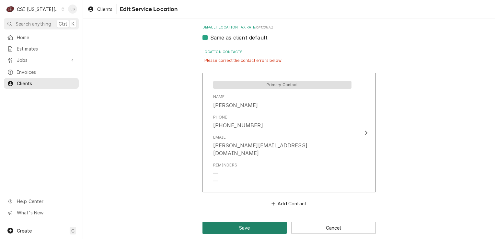
click at [250, 222] on button "Save" at bounding box center [244, 228] width 85 height 12
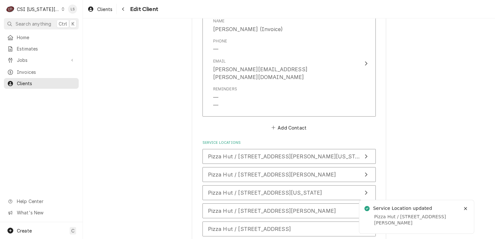
scroll to position [945, 0]
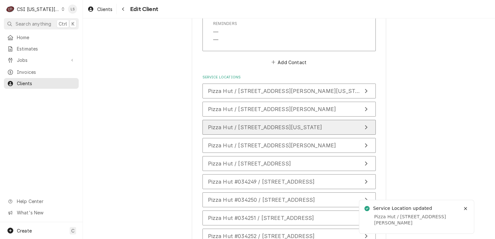
click at [246, 124] on span "Pizza Hut / [STREET_ADDRESS][US_STATE]" at bounding box center [265, 127] width 114 height 6
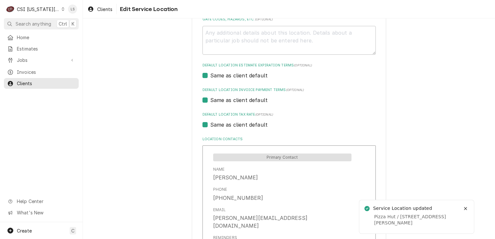
scroll to position [227, 0]
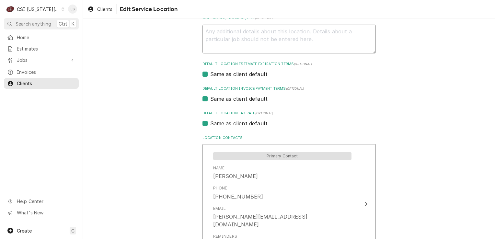
click at [236, 38] on textarea "Gate Codes, Hazards, etc. ( optional )" at bounding box center [288, 39] width 173 height 29
paste textarea "NTE should be $750 on all calls Any over the NTE needs to be approved via phone…"
type textarea "x"
type textarea "NTE should be $750 on all calls Any over the NTE needs to be approved via phone…"
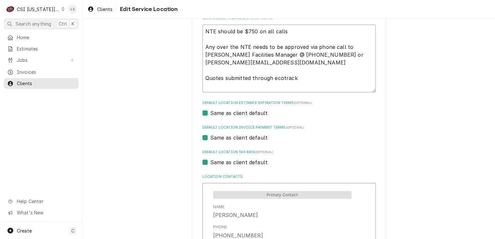
drag, startPoint x: 297, startPoint y: 80, endPoint x: 194, endPoint y: 29, distance: 114.4
click at [194, 29] on div "Use the fields below to edit this service location: Location Name ( optional ) …" at bounding box center [289, 78] width 194 height 548
type textarea "x"
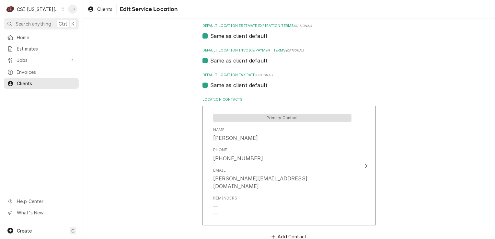
scroll to position [298, 0]
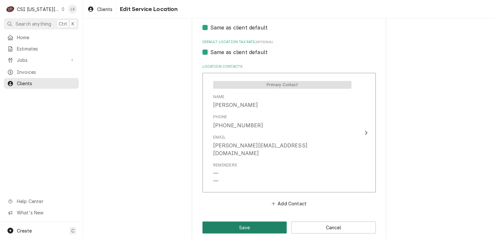
click at [240, 222] on button "Save" at bounding box center [244, 228] width 85 height 12
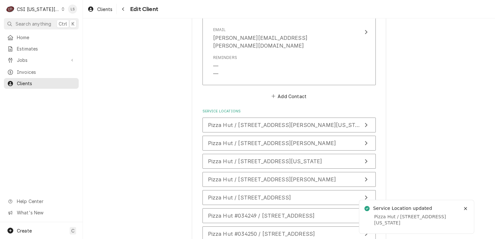
scroll to position [945, 0]
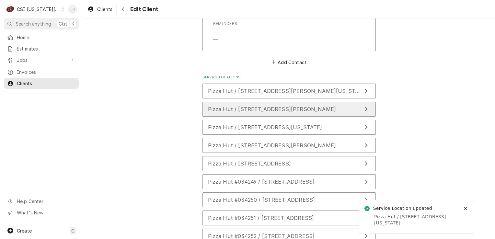
click at [256, 106] on span "Pizza Hut / [STREET_ADDRESS][PERSON_NAME]" at bounding box center [272, 109] width 128 height 6
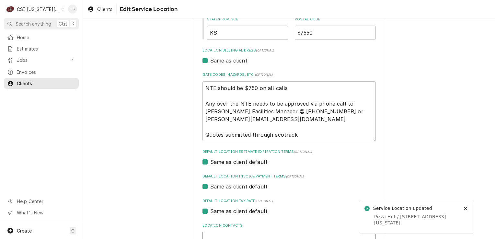
scroll to position [194, 0]
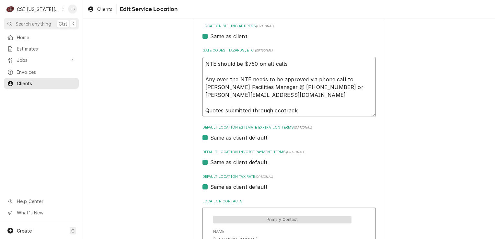
drag, startPoint x: 302, startPoint y: 110, endPoint x: 179, endPoint y: 56, distance: 134.0
click at [179, 56] on div "Use the fields below to edit this service location: Location Name ( optional ) …" at bounding box center [289, 106] width 412 height 551
type textarea "x"
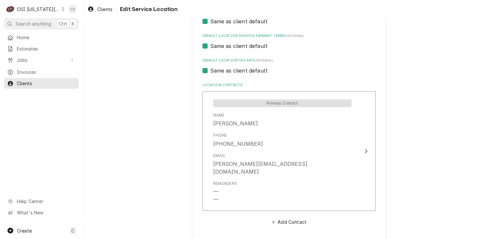
scroll to position [298, 0]
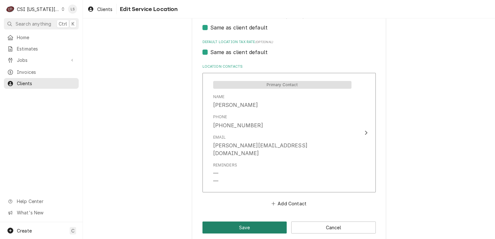
click at [236, 222] on button "Save" at bounding box center [244, 228] width 85 height 12
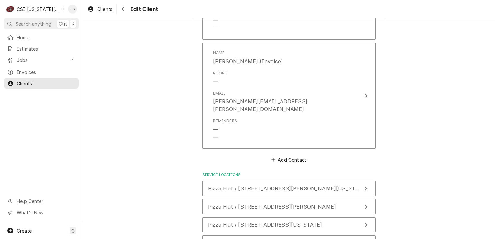
scroll to position [944, 0]
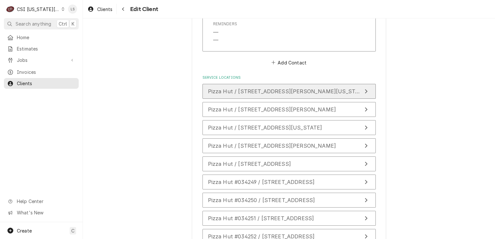
click at [243, 88] on span "Pizza Hut / 10440 Ne Cookingham Dr, Kansas City, MO 64157" at bounding box center [287, 91] width 159 height 6
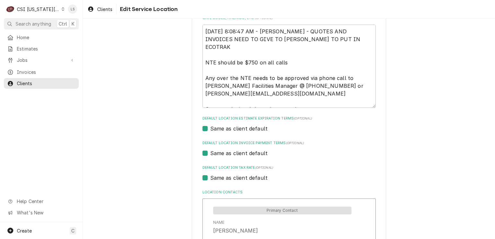
scroll to position [130, 0]
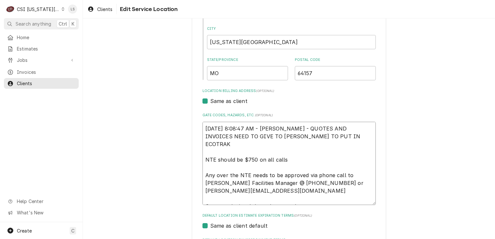
drag, startPoint x: 310, startPoint y: 134, endPoint x: 196, endPoint y: 130, distance: 113.8
click at [192, 129] on div "Use the fields below to edit this service location: Location Name ( optional ) …" at bounding box center [289, 180] width 194 height 556
type textarea "x"
type textarea "NTE should be $750 on all calls Any over the NTE needs to be approved via phone…"
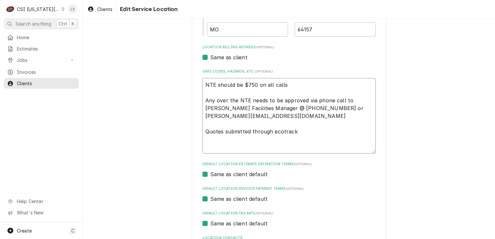
scroll to position [227, 0]
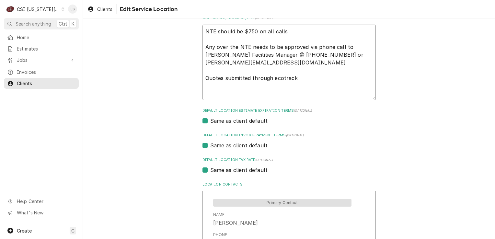
drag, startPoint x: 301, startPoint y: 98, endPoint x: 198, endPoint y: 44, distance: 116.2
click at [198, 44] on div "Use the fields below to edit this service location: Location Name ( optional ) …" at bounding box center [289, 78] width 194 height 548
type textarea "x"
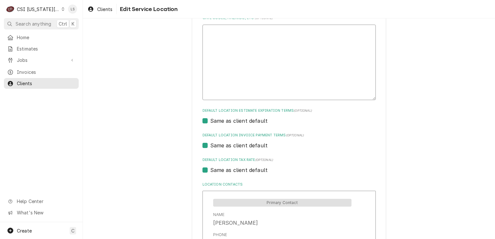
type textarea "x"
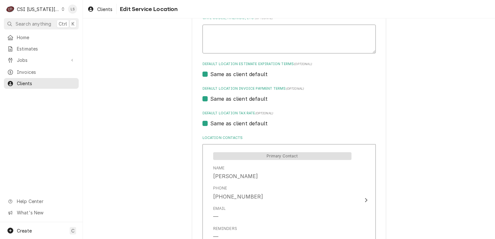
type textarea "x"
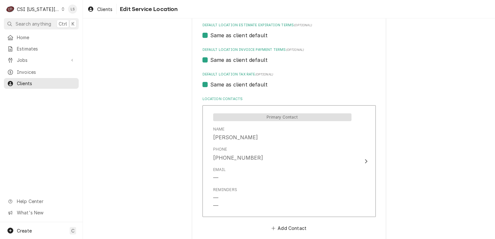
scroll to position [298, 0]
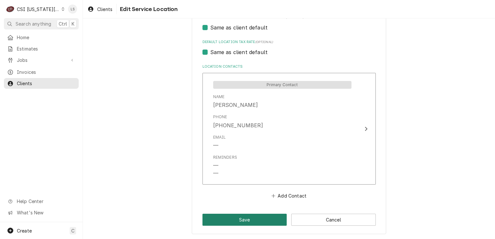
click at [253, 220] on button "Save" at bounding box center [244, 220] width 85 height 12
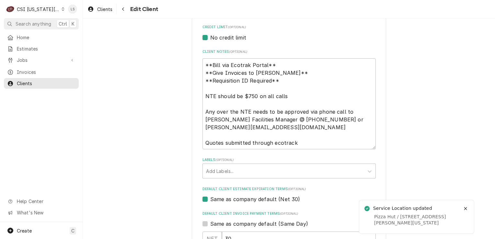
scroll to position [297, 0]
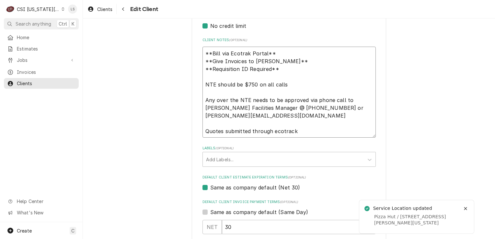
click at [286, 68] on textarea "**Bill via Ecotrak Portal** **Give Invoices to Vicky** **Requisition ID Require…" at bounding box center [288, 92] width 173 height 91
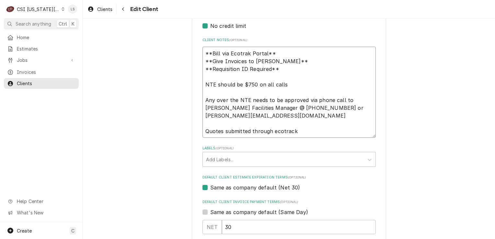
type textarea "x"
type textarea "**Bill via Ecotrak Portal** **Give Invoices to Vicky** **Requisition ID Require…"
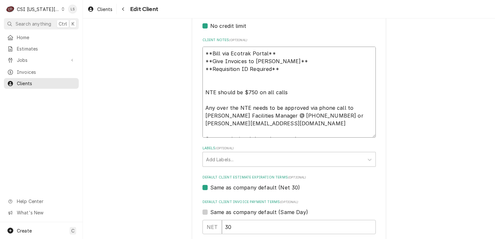
type textarea "x"
type textarea "**Bill via Ecotrak Portal** **Give Invoices to Vicky** **Requisition ID Require…"
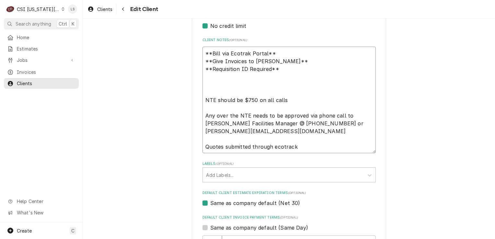
paste textarea "10/1/2021 8:08:47 AM - VICKY - QUOTES AND INVOICES NEED TO GIVE TO VICKY TO PUT…"
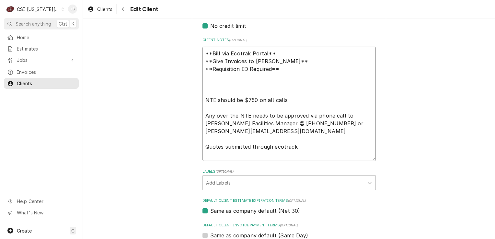
type textarea "x"
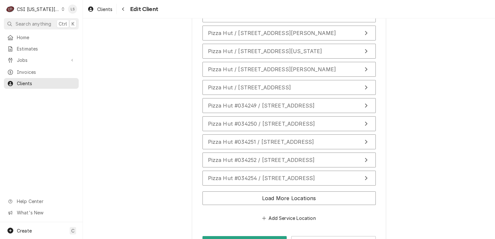
scroll to position [1056, 0]
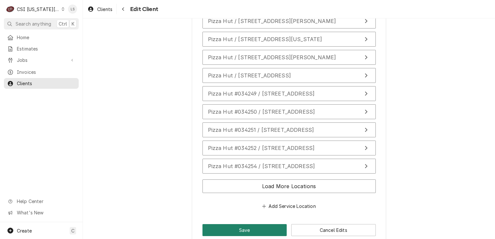
type textarea "**Bill via Ecotrak Portal** **Give Invoices to [PERSON_NAME]** **Requisition ID…"
click at [269, 224] on button "Save" at bounding box center [244, 230] width 85 height 12
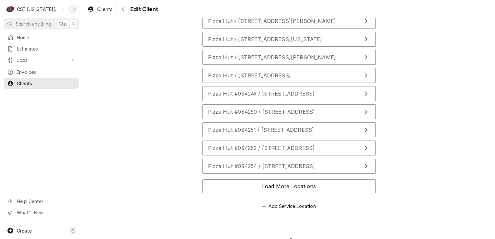
type textarea "x"
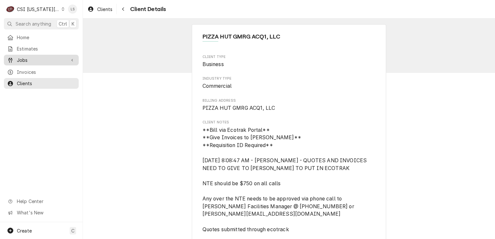
click at [23, 58] on span "Jobs" at bounding box center [41, 60] width 49 height 7
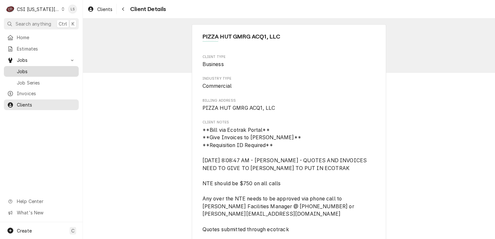
click at [25, 68] on span "Jobs" at bounding box center [46, 71] width 59 height 7
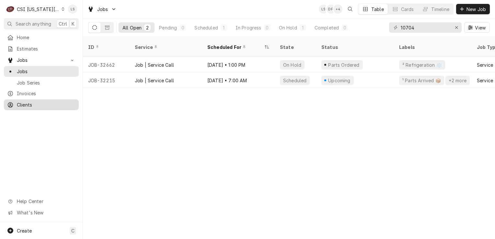
click at [39, 106] on link "Clients" at bounding box center [41, 104] width 75 height 11
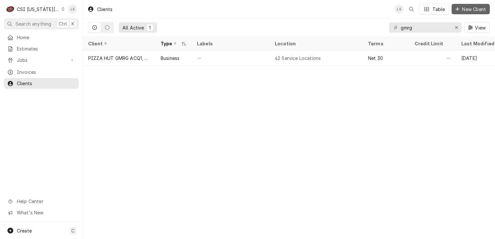
click at [471, 10] on span "New Client" at bounding box center [474, 9] width 27 height 7
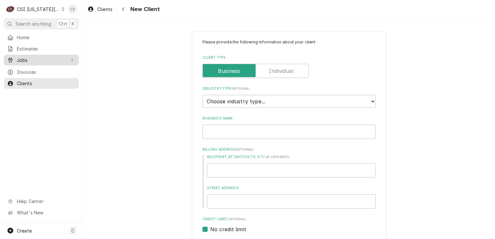
click at [24, 58] on span "Jobs" at bounding box center [41, 60] width 49 height 7
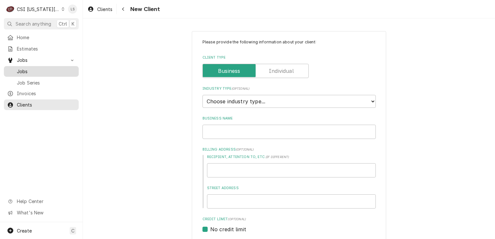
click at [24, 72] on span "Jobs" at bounding box center [46, 71] width 59 height 7
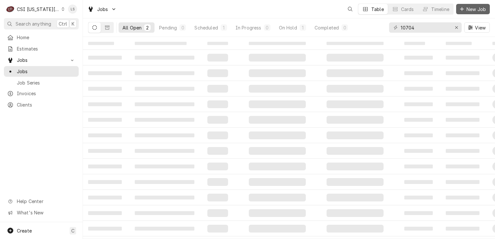
click at [471, 7] on span "New Job" at bounding box center [476, 9] width 22 height 7
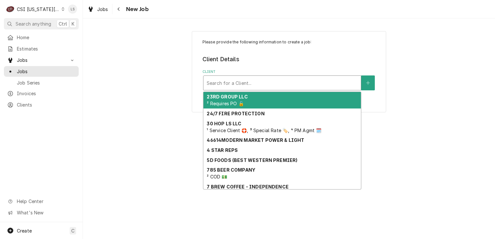
click at [276, 81] on div "Client" at bounding box center [282, 83] width 151 height 12
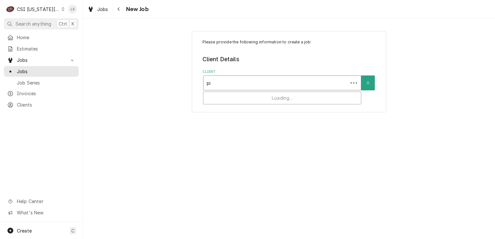
type input "p"
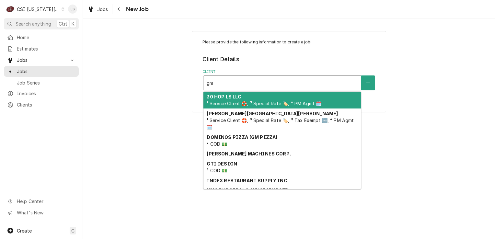
type input "gmr"
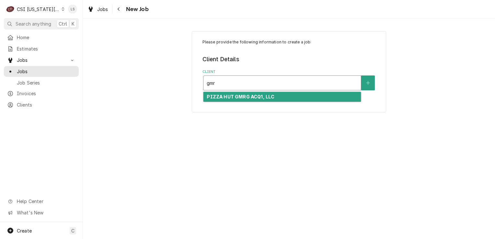
click at [249, 95] on strong "PIZZA HUT GMRG ACQ1, LLC" at bounding box center [241, 97] width 68 height 6
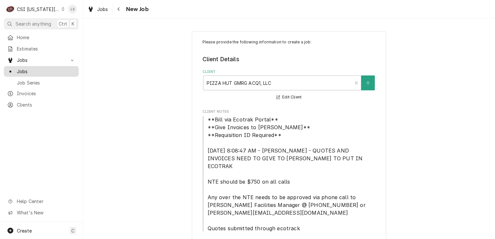
click at [56, 68] on span "Jobs" at bounding box center [46, 71] width 59 height 7
